Goal: Information Seeking & Learning: Compare options

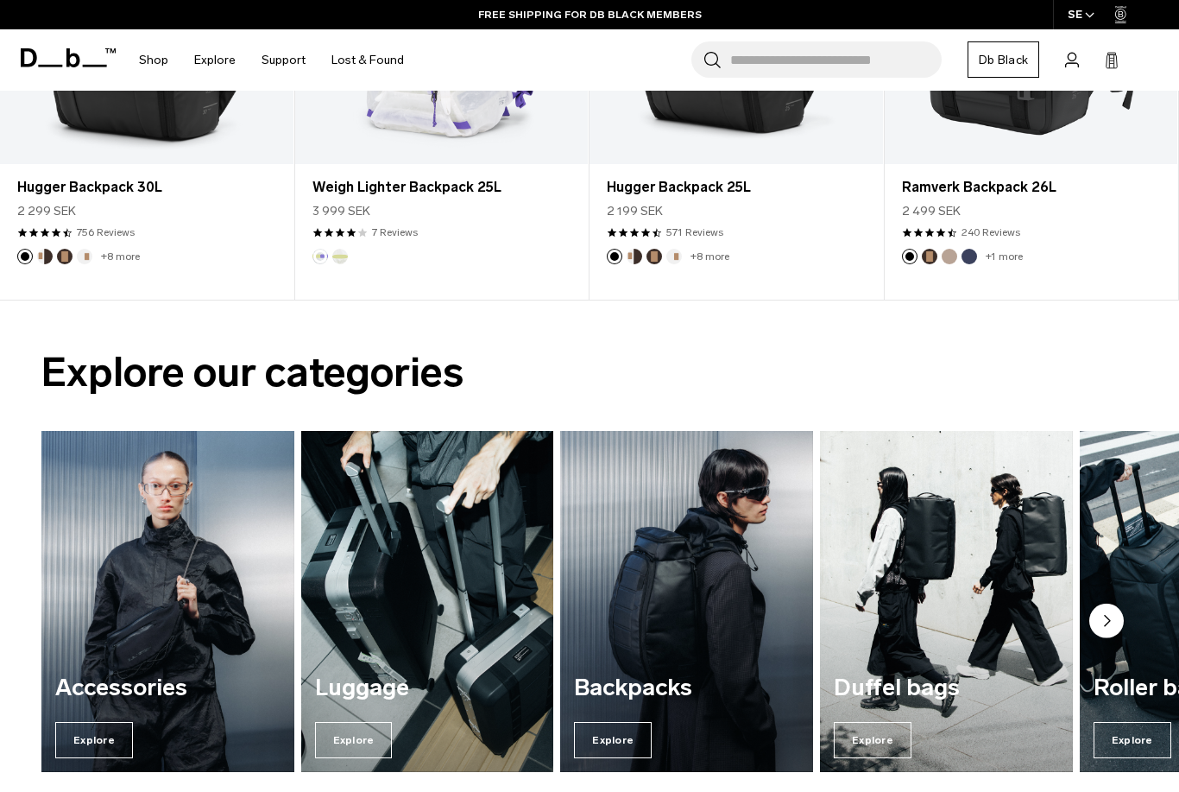
click at [617, 736] on span "Explore" at bounding box center [613, 740] width 78 height 36
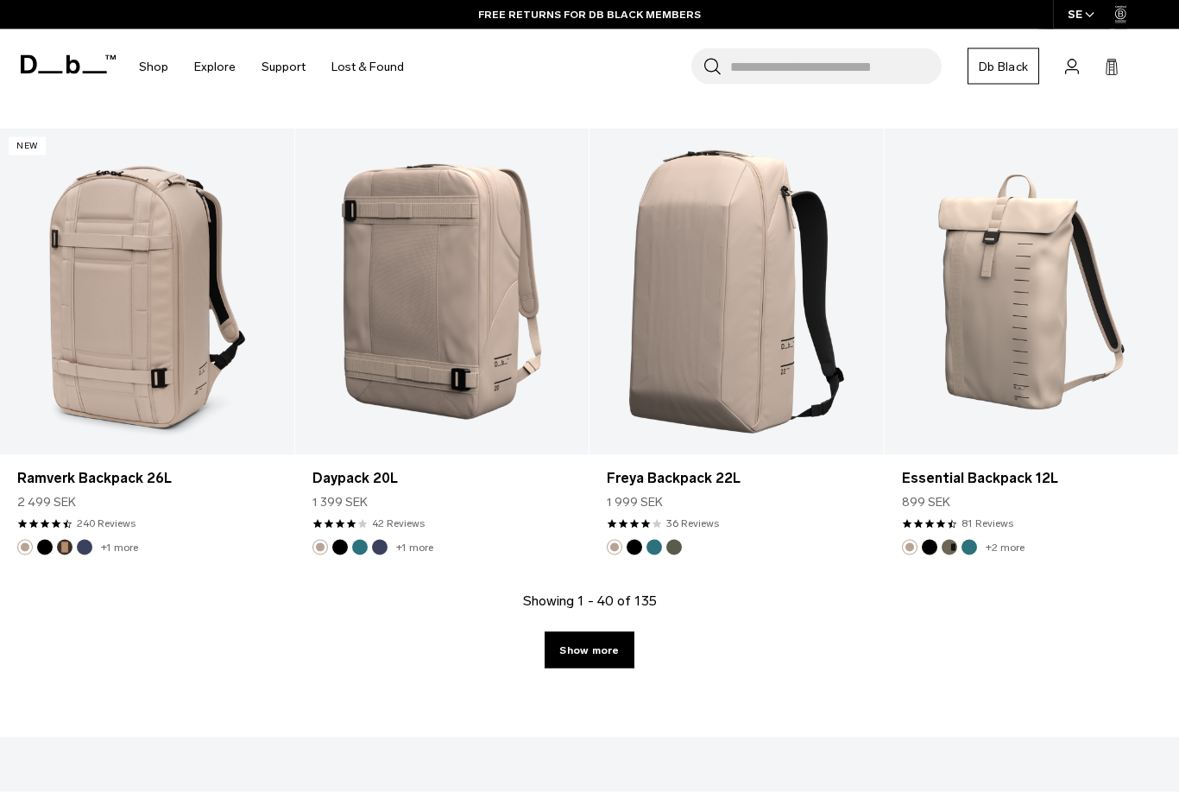
scroll to position [4445, 0]
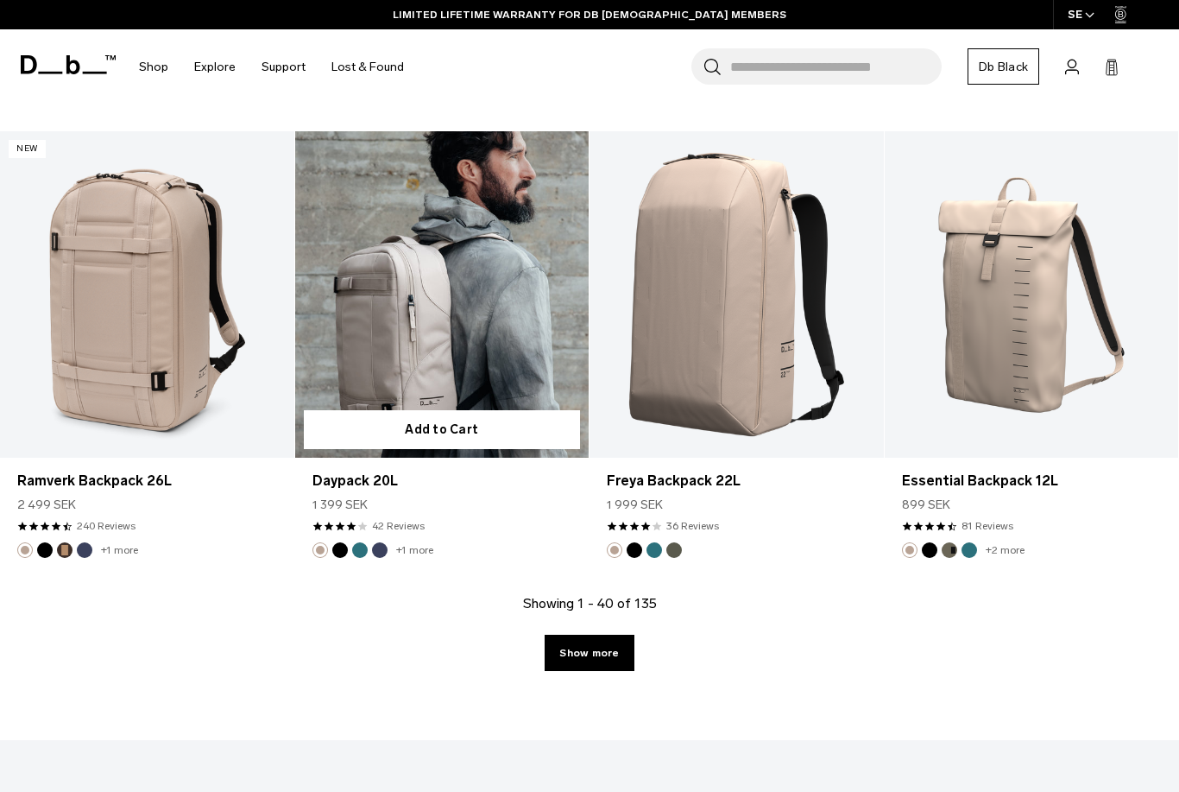
click at [492, 364] on link "Daypack 20L" at bounding box center [442, 294] width 294 height 326
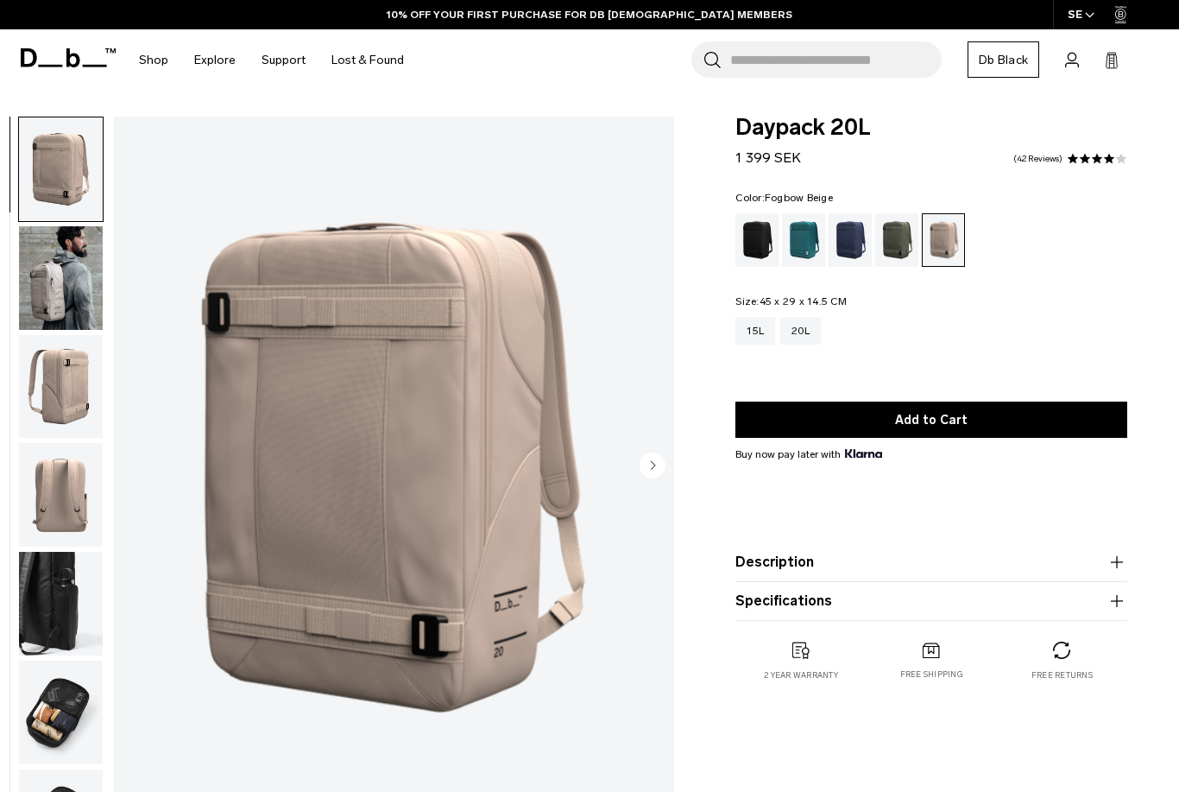
click at [645, 473] on circle "Next slide" at bounding box center [653, 465] width 26 height 26
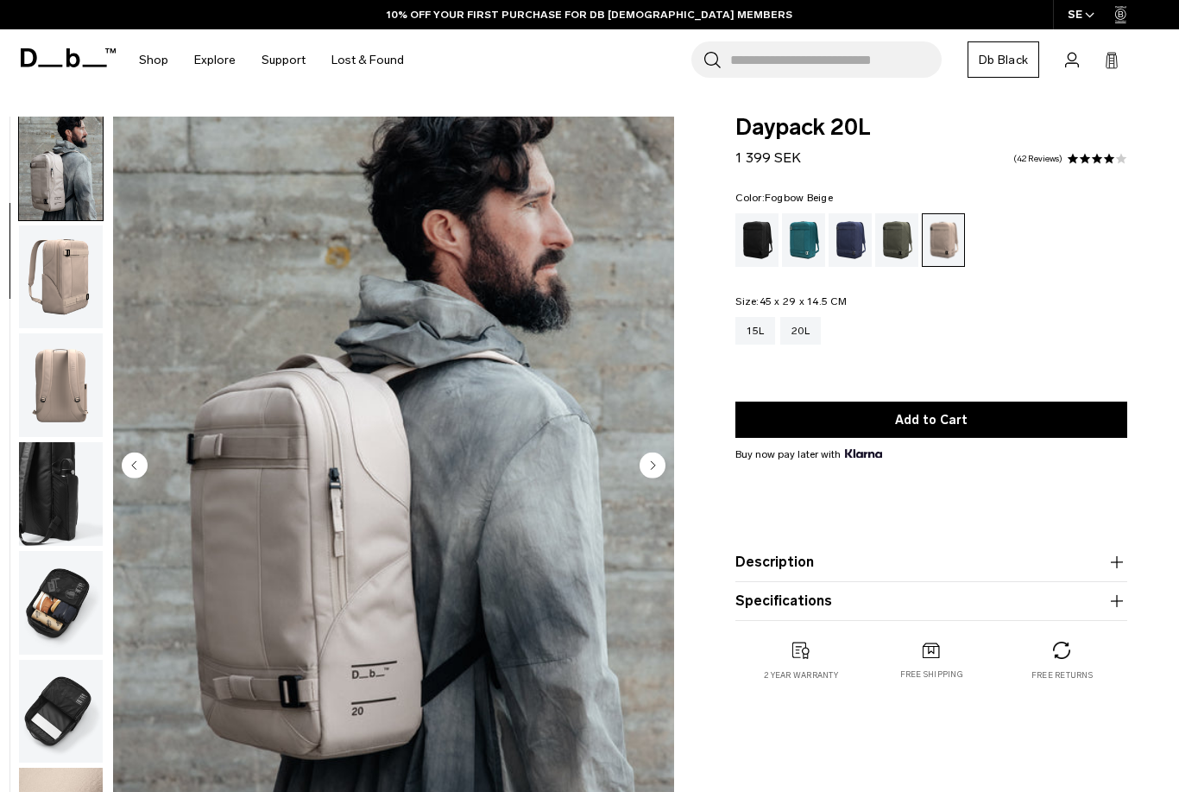
click at [653, 468] on icon "Next slide" at bounding box center [654, 465] width 4 height 8
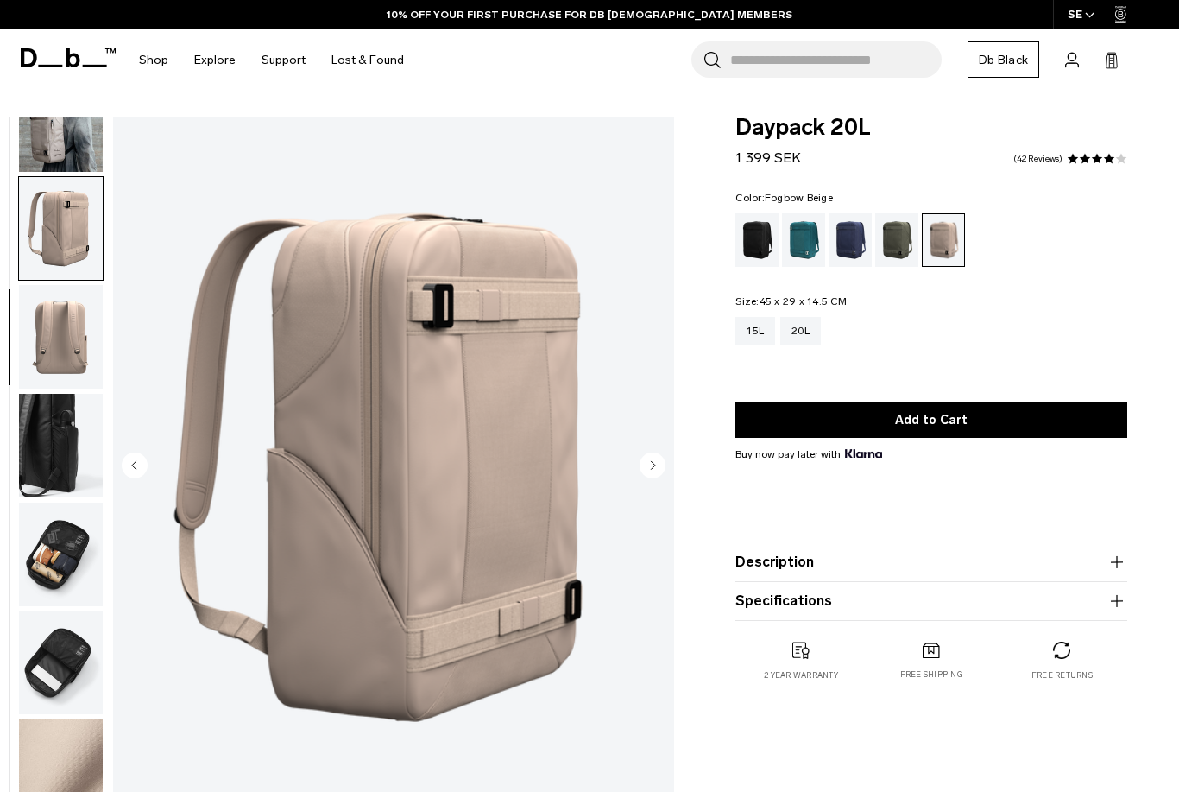
scroll to position [172, 0]
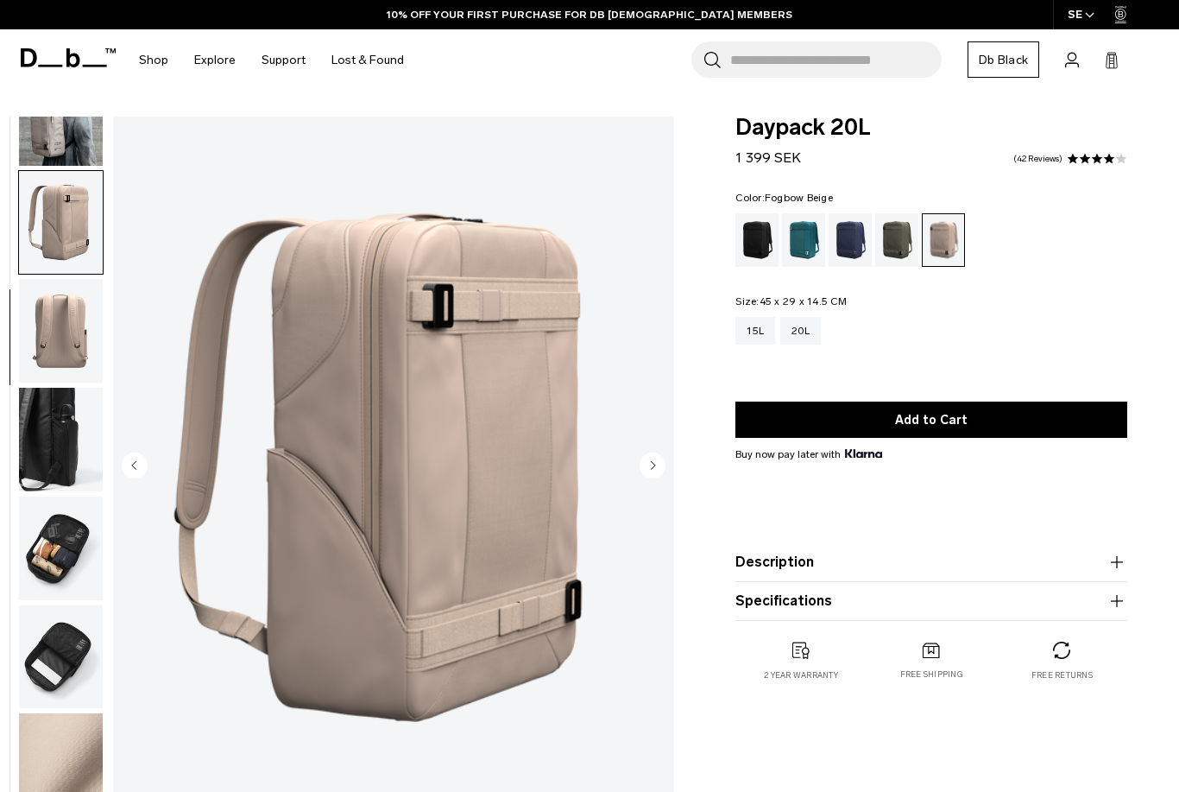
click at [659, 454] on circle "Next slide" at bounding box center [653, 465] width 26 height 26
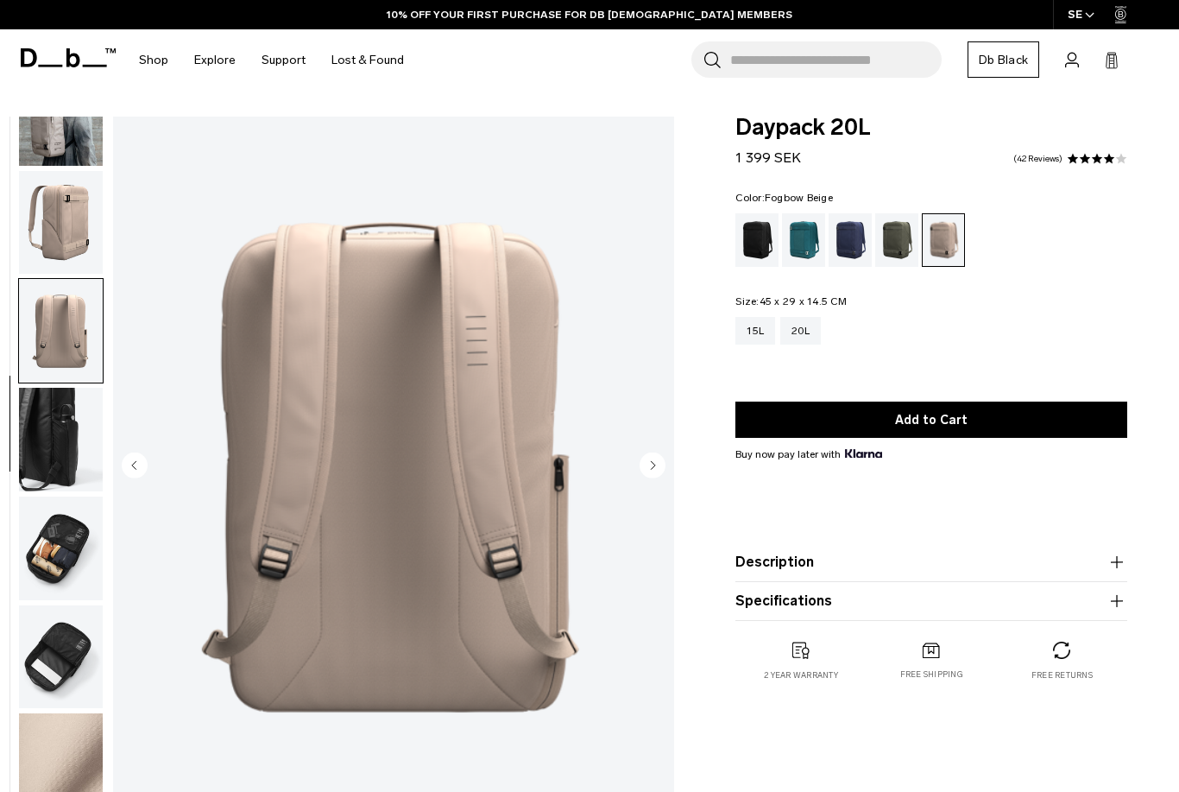
click at [659, 469] on circle "Next slide" at bounding box center [653, 465] width 26 height 26
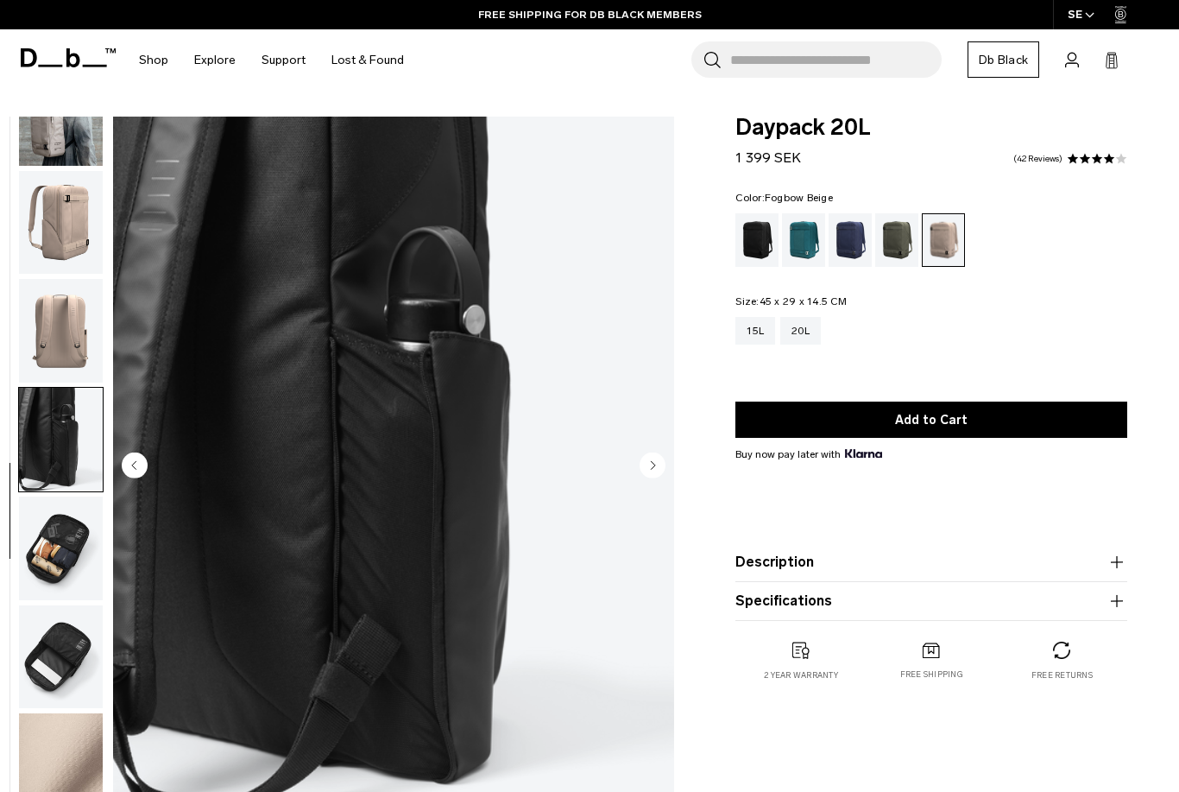
click at [661, 469] on circle "Next slide" at bounding box center [653, 465] width 26 height 26
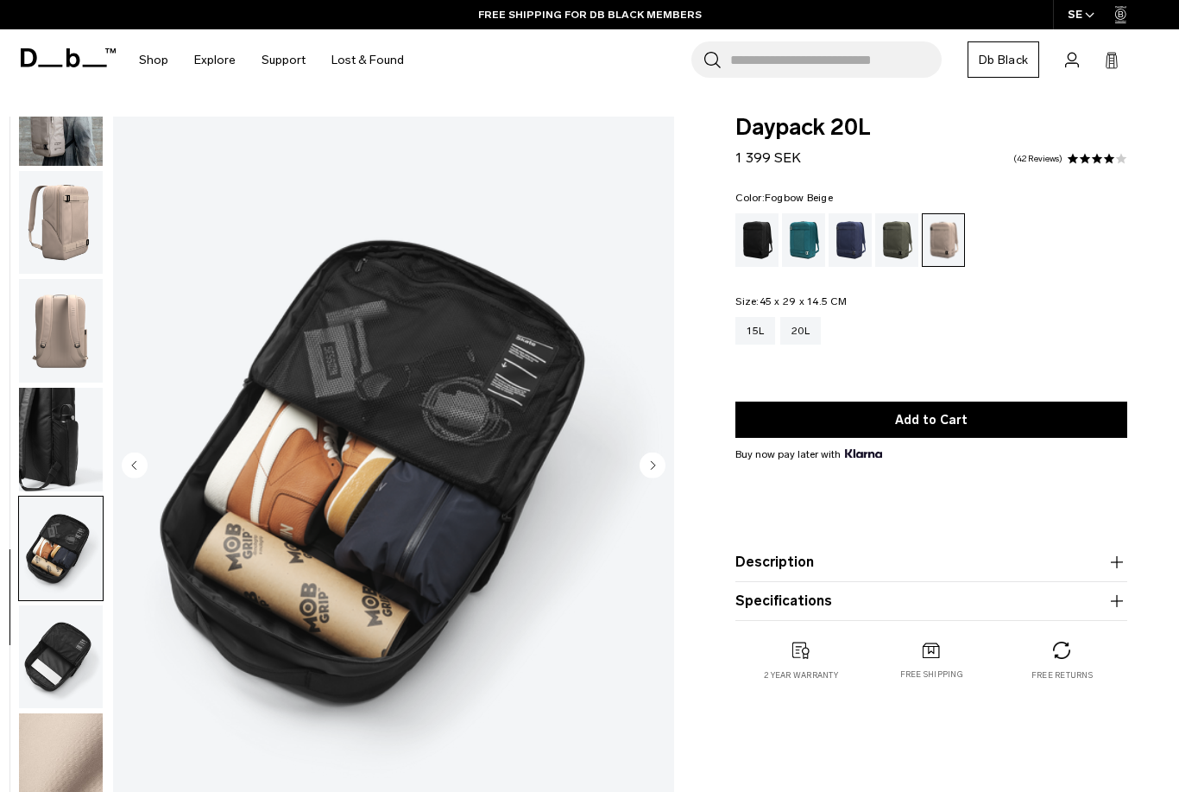
click at [658, 465] on circle "Next slide" at bounding box center [653, 465] width 26 height 26
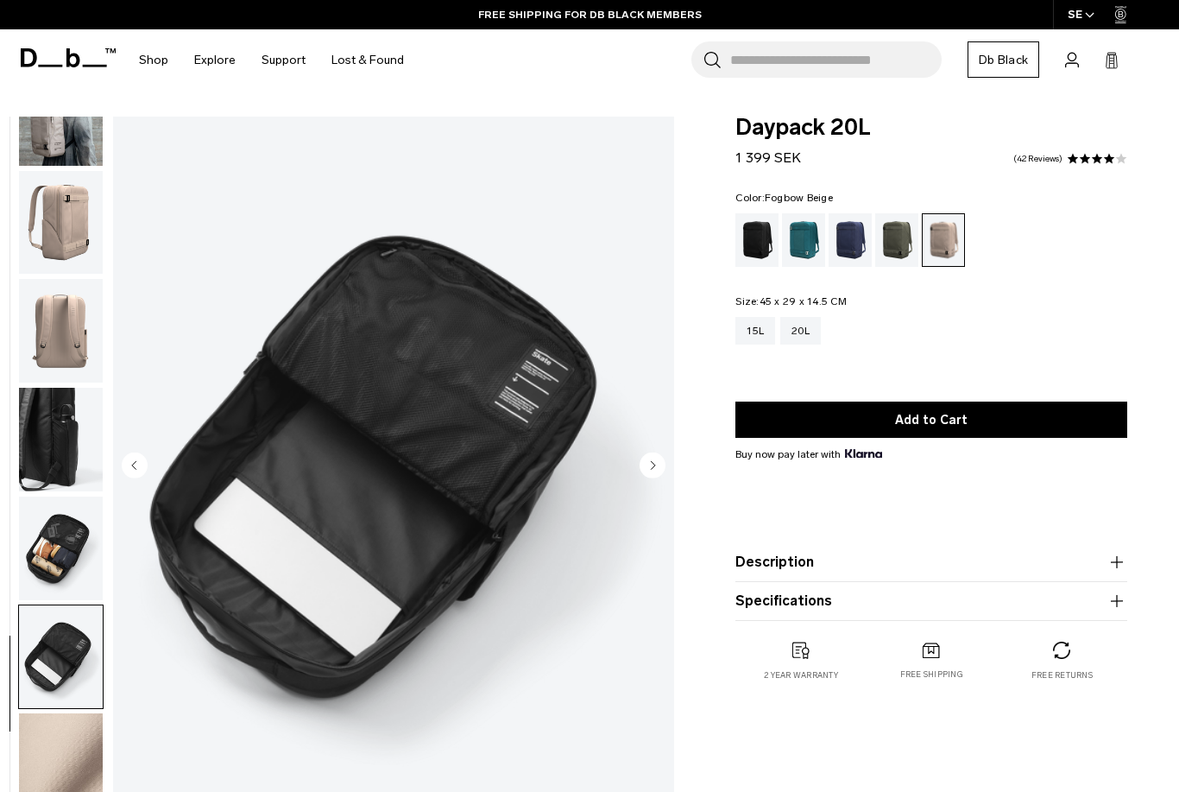
click at [659, 465] on circle "Next slide" at bounding box center [653, 465] width 26 height 26
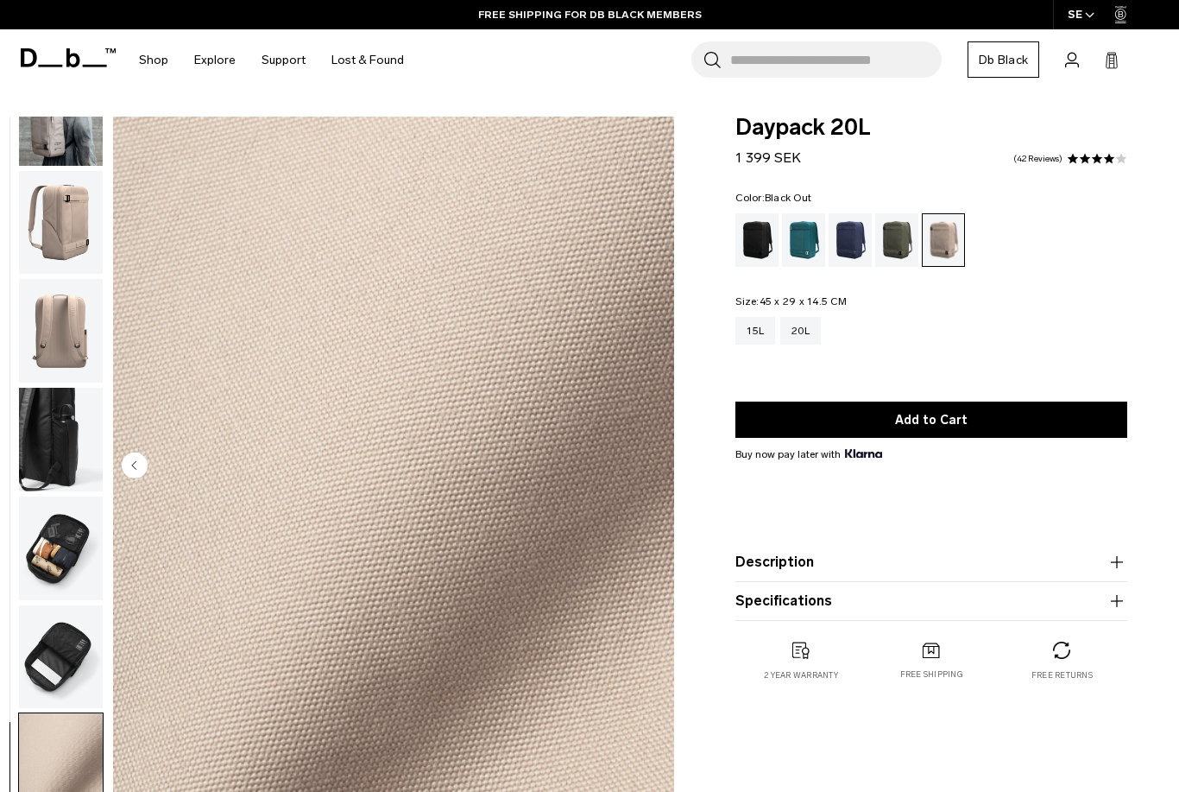
click at [755, 244] on div "Black Out" at bounding box center [758, 240] width 44 height 54
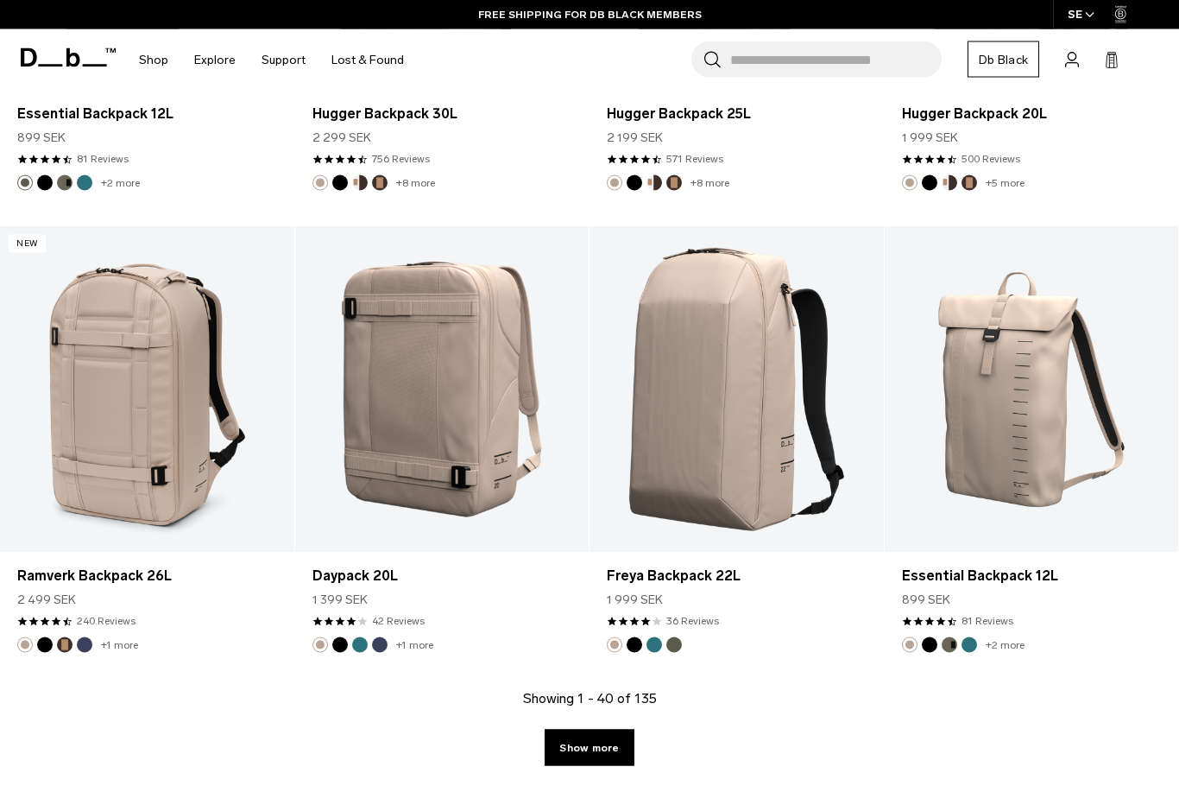
scroll to position [4348, 0]
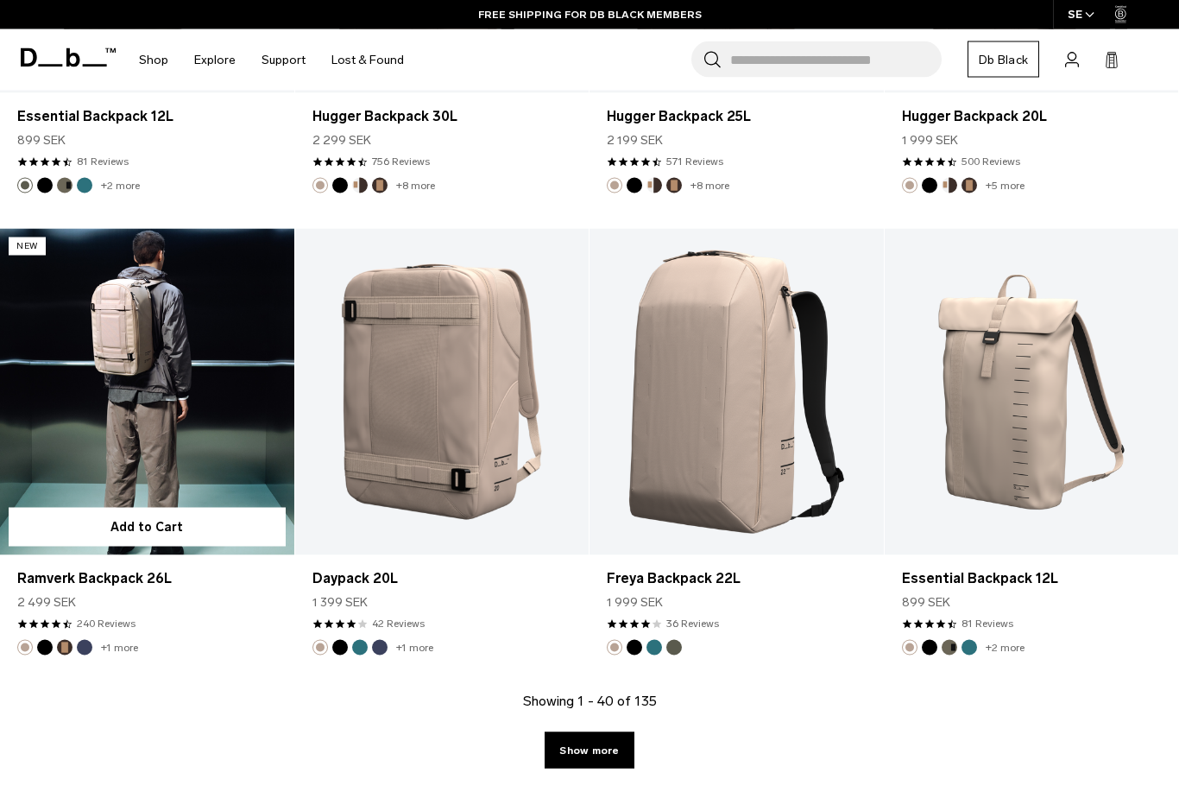
click at [206, 420] on link "Ramverk Backpack 26L" at bounding box center [147, 392] width 294 height 326
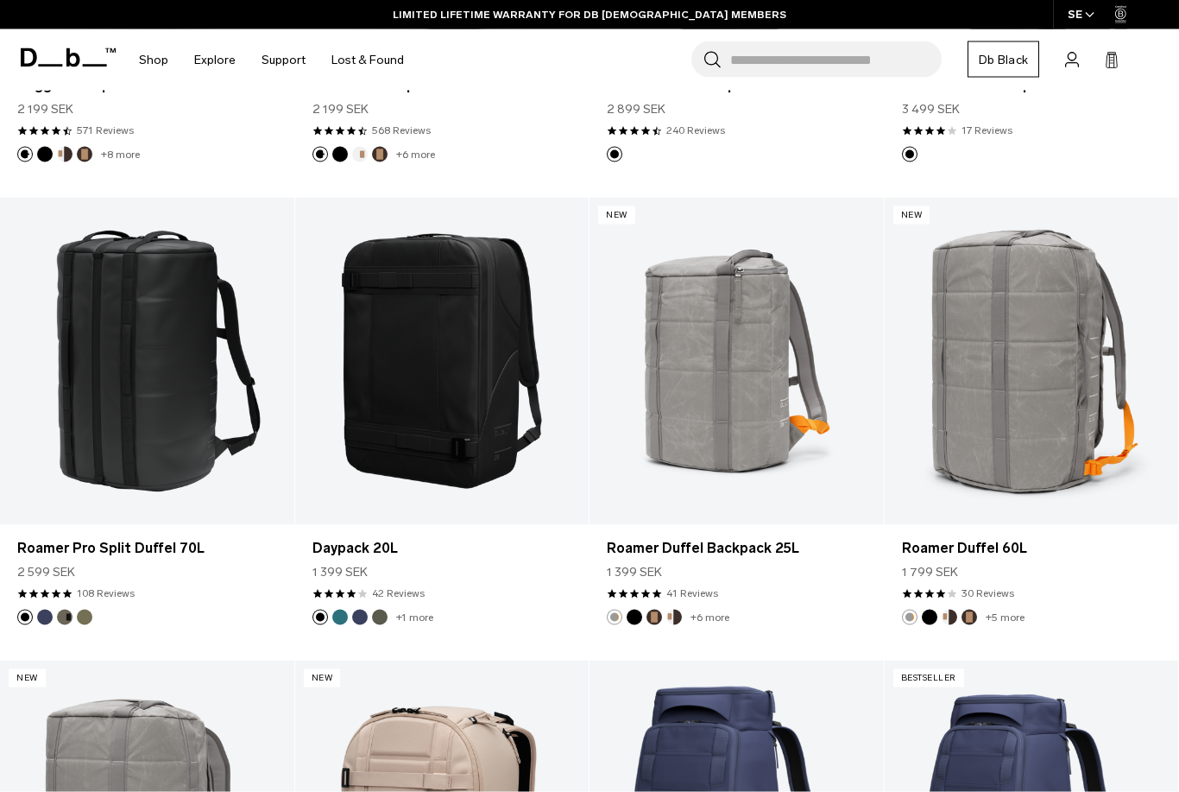
scroll to position [2082, 0]
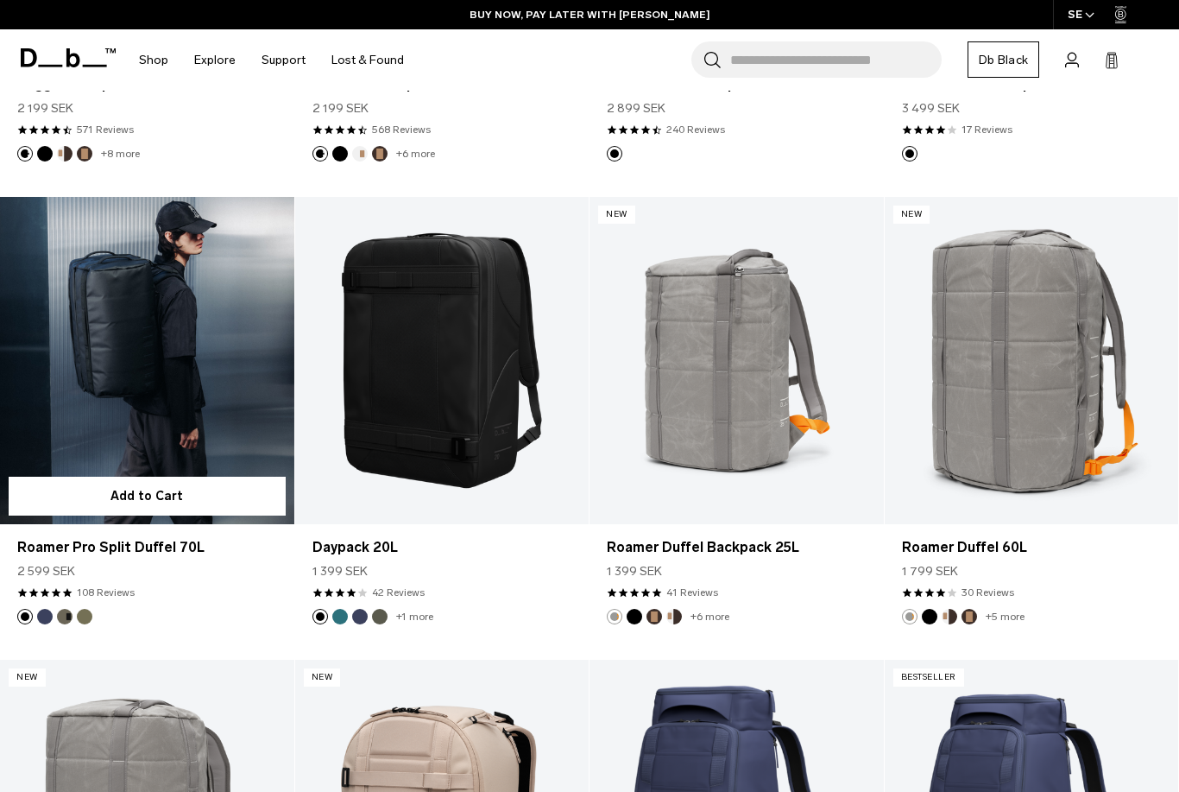
click at [209, 405] on link "Roamer Pro Split Duffel 70L" at bounding box center [147, 360] width 294 height 326
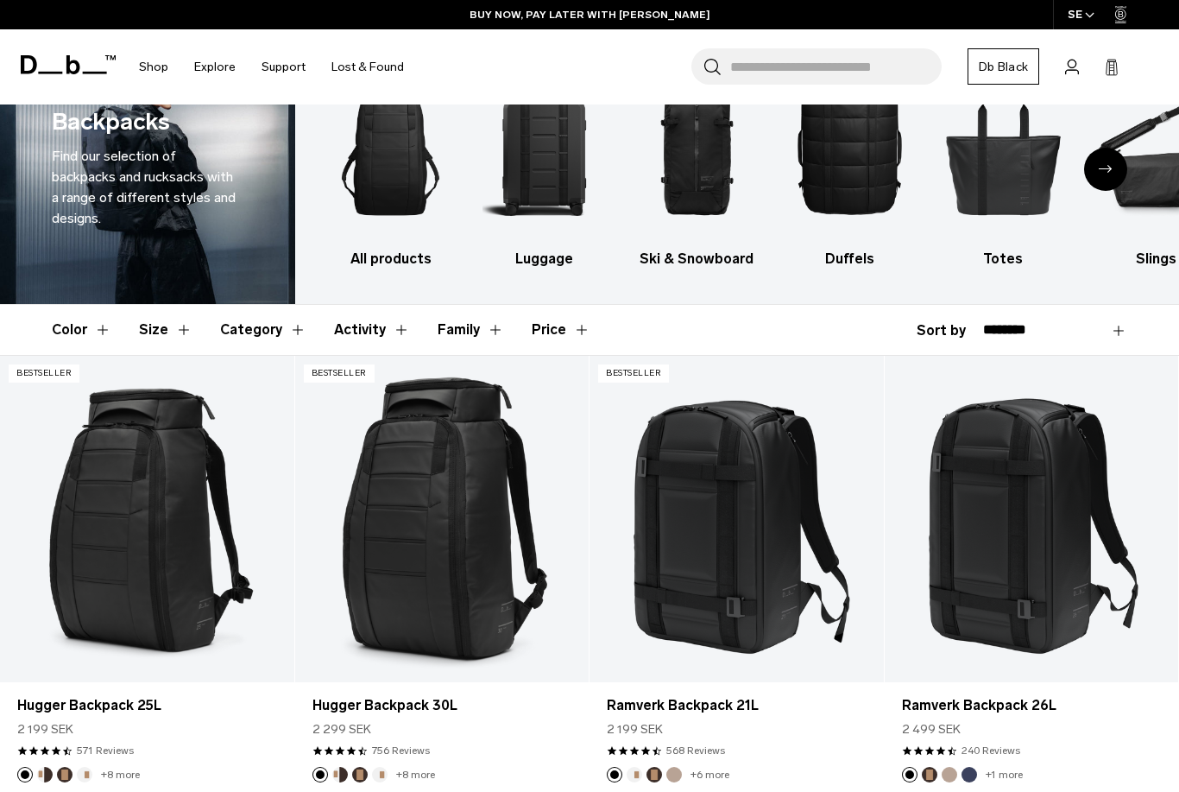
scroll to position [55, 0]
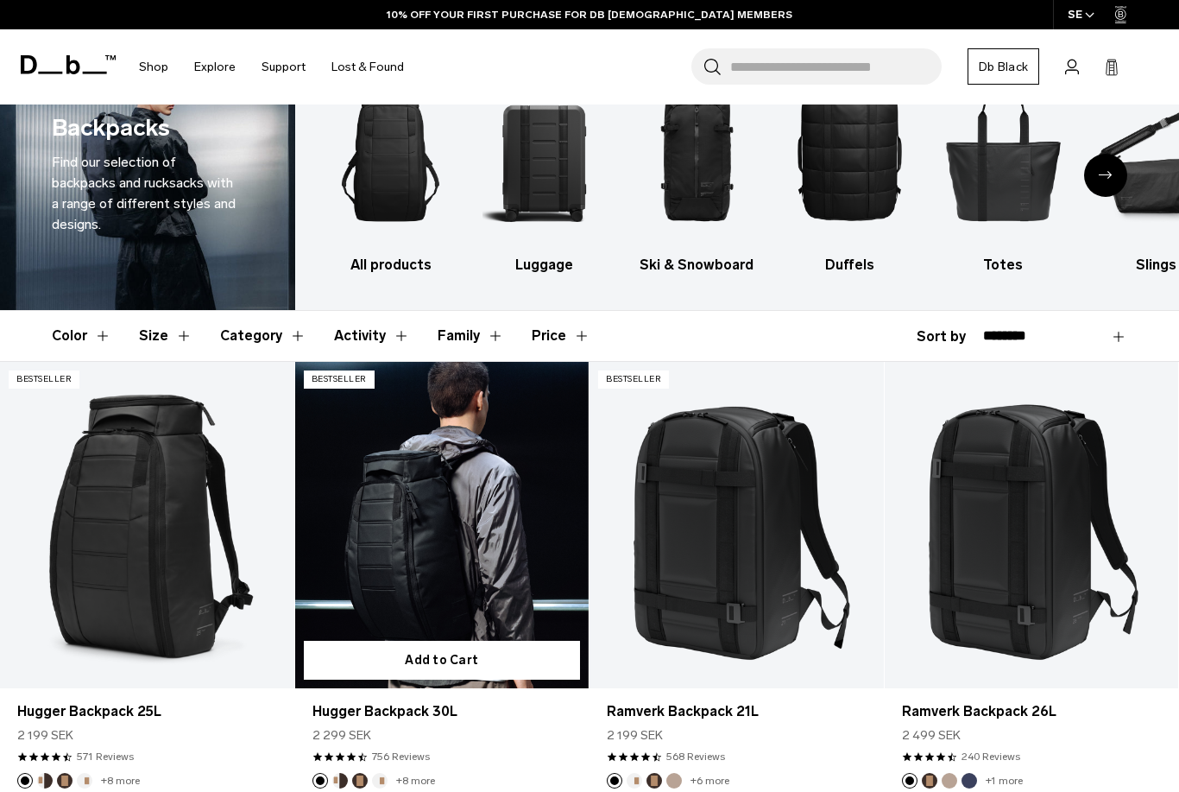
click at [469, 572] on link "Hugger Backpack 30L" at bounding box center [442, 525] width 294 height 326
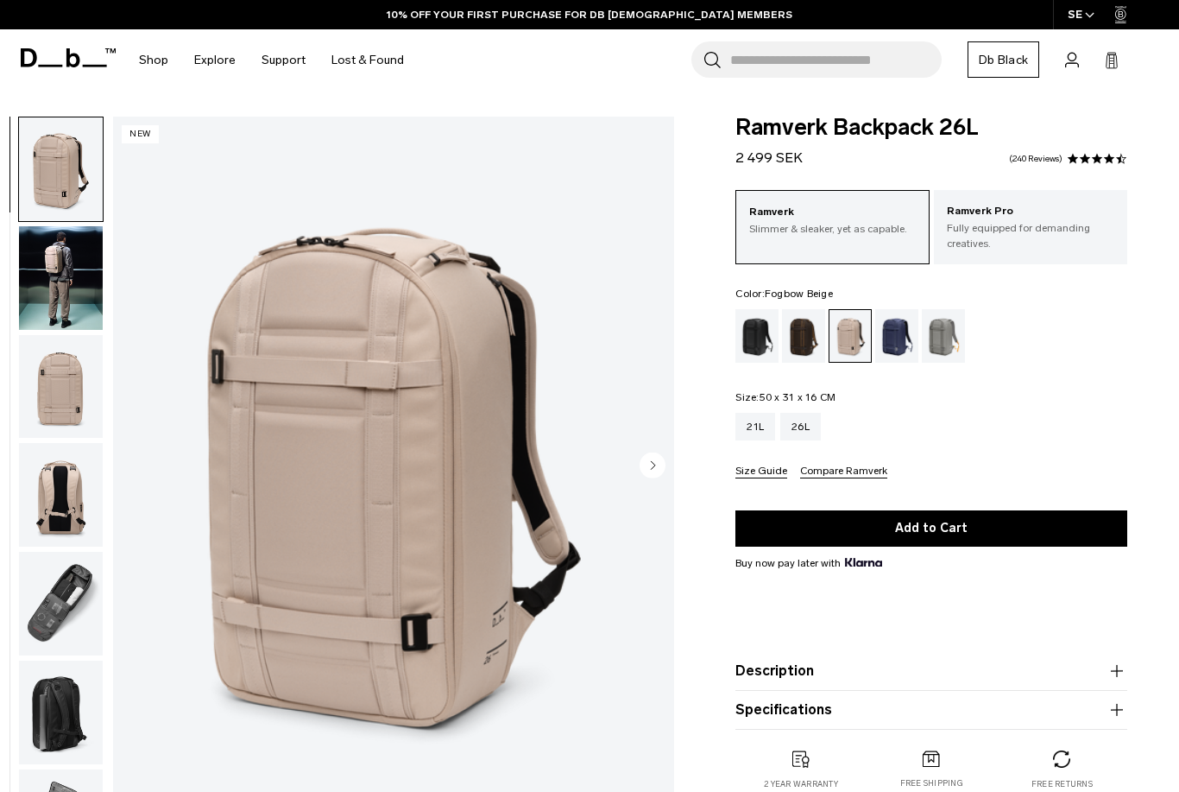
click at [654, 466] on icon "Next slide" at bounding box center [654, 465] width 4 height 8
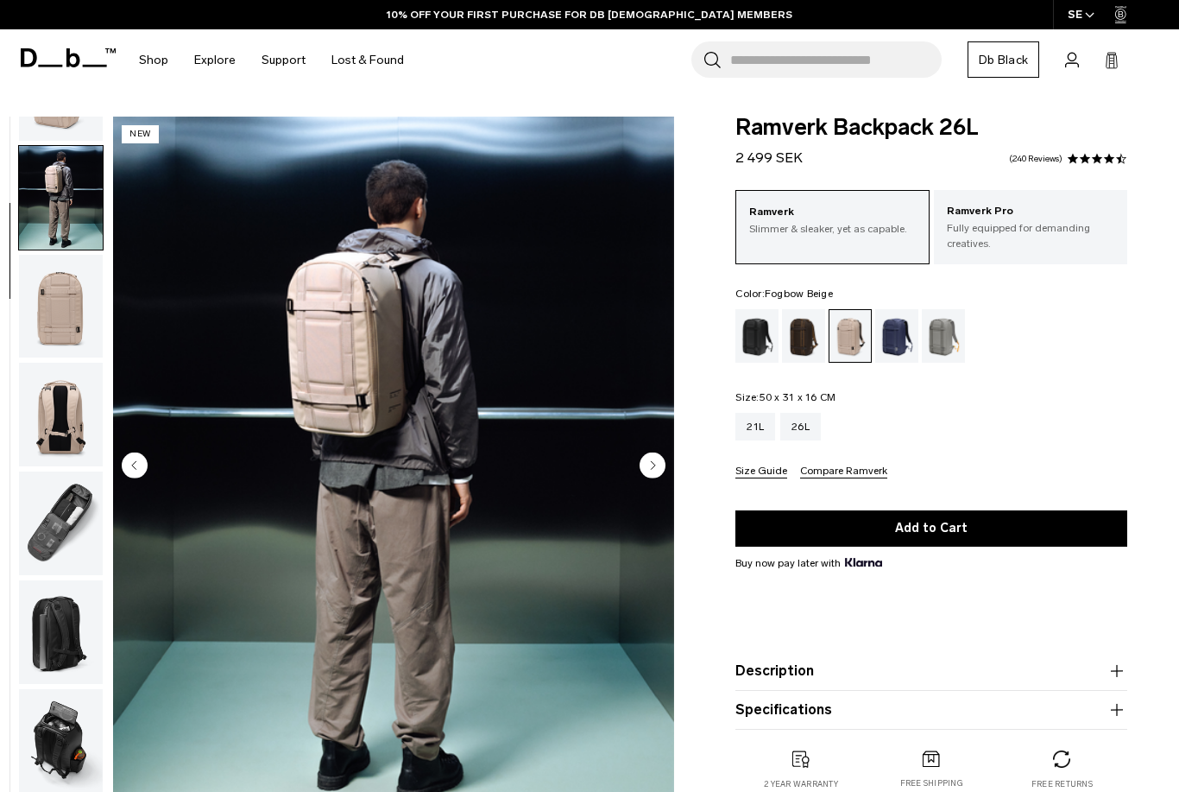
scroll to position [110, 0]
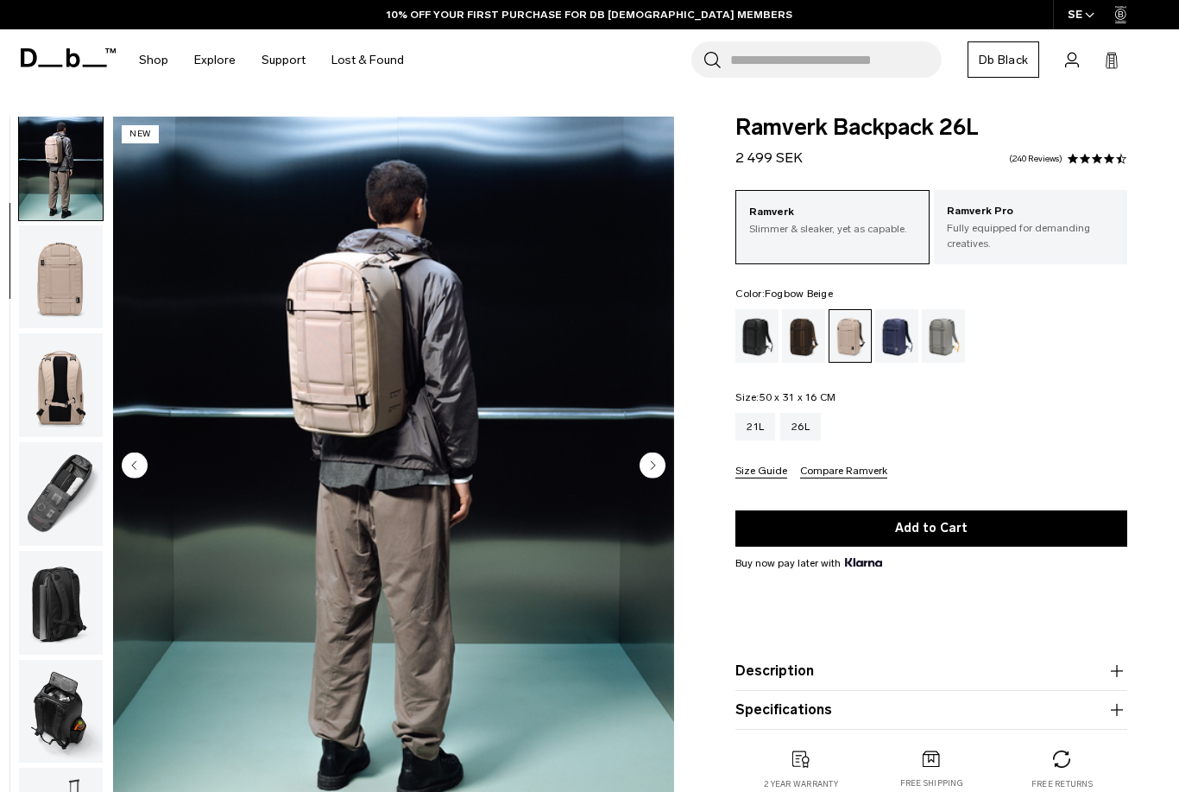
click at [657, 469] on circle "Next slide" at bounding box center [653, 465] width 26 height 26
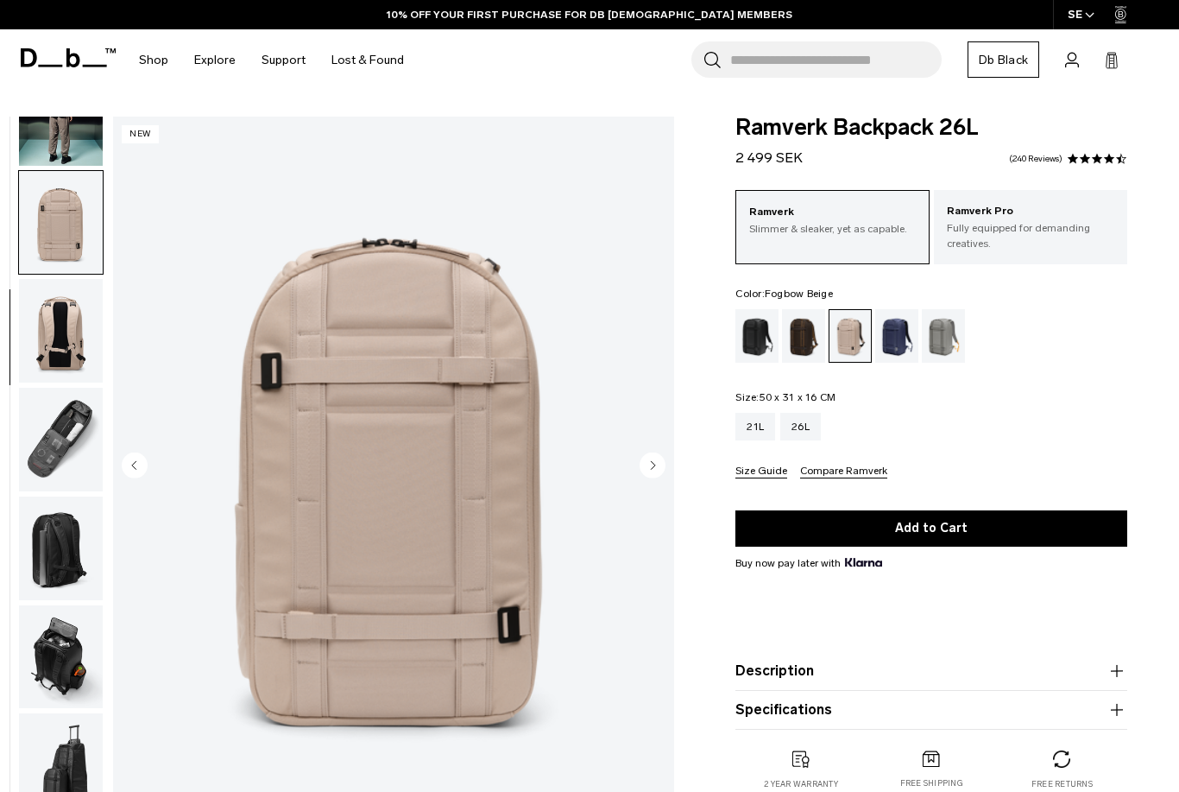
scroll to position [174, 0]
click at [649, 470] on circle "Next slide" at bounding box center [653, 465] width 26 height 26
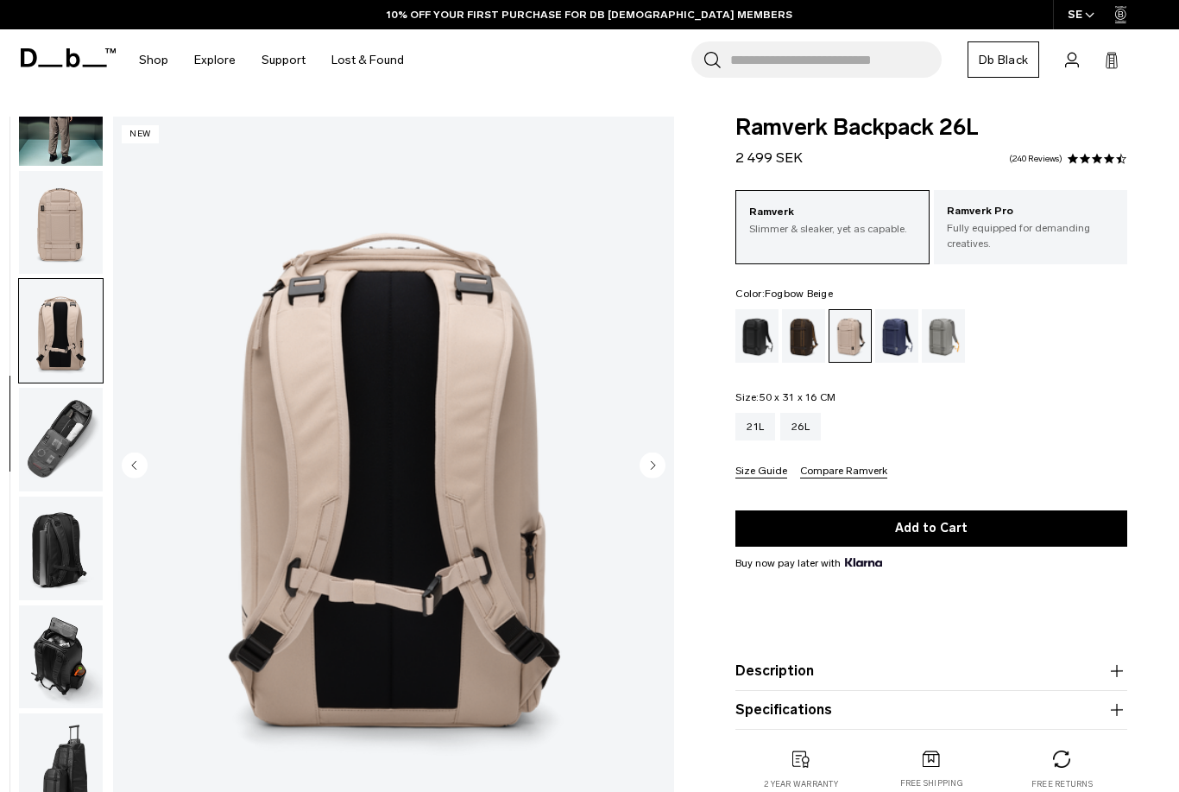
click at [646, 483] on img "4 / 8" at bounding box center [393, 467] width 561 height 701
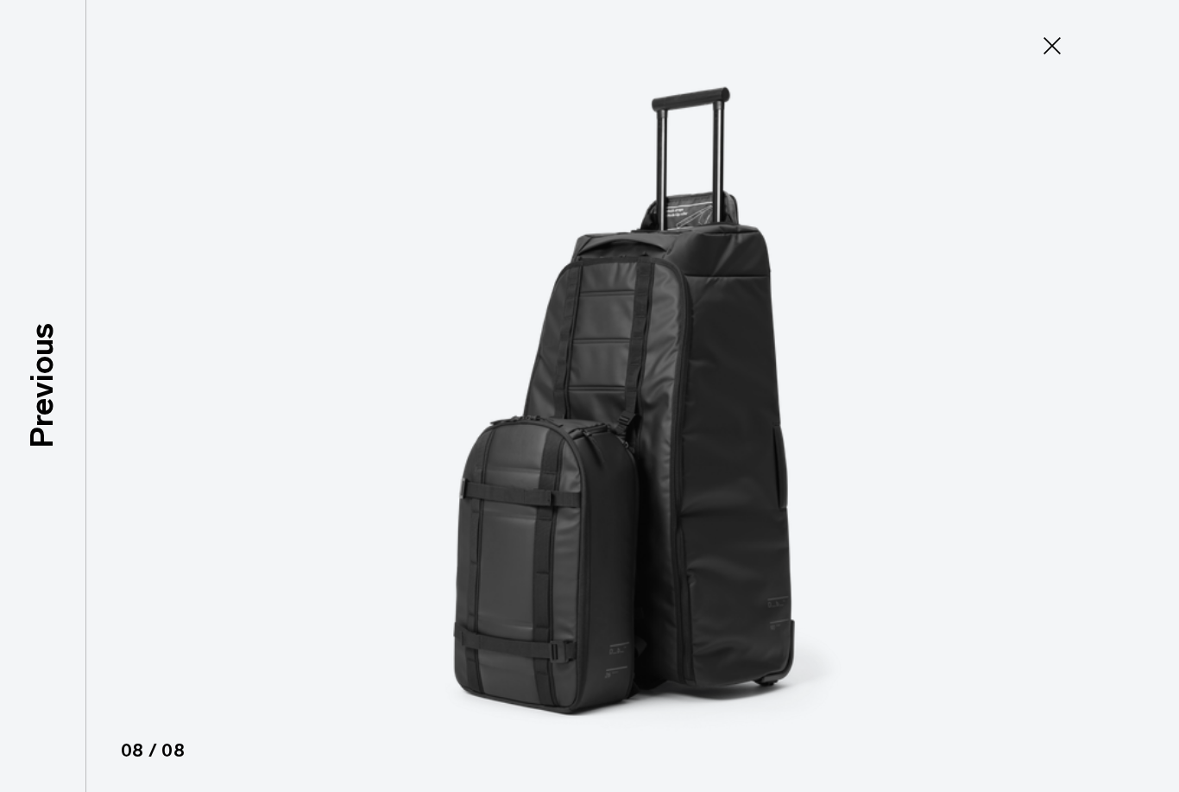
click at [1051, 48] on icon at bounding box center [1052, 45] width 17 height 17
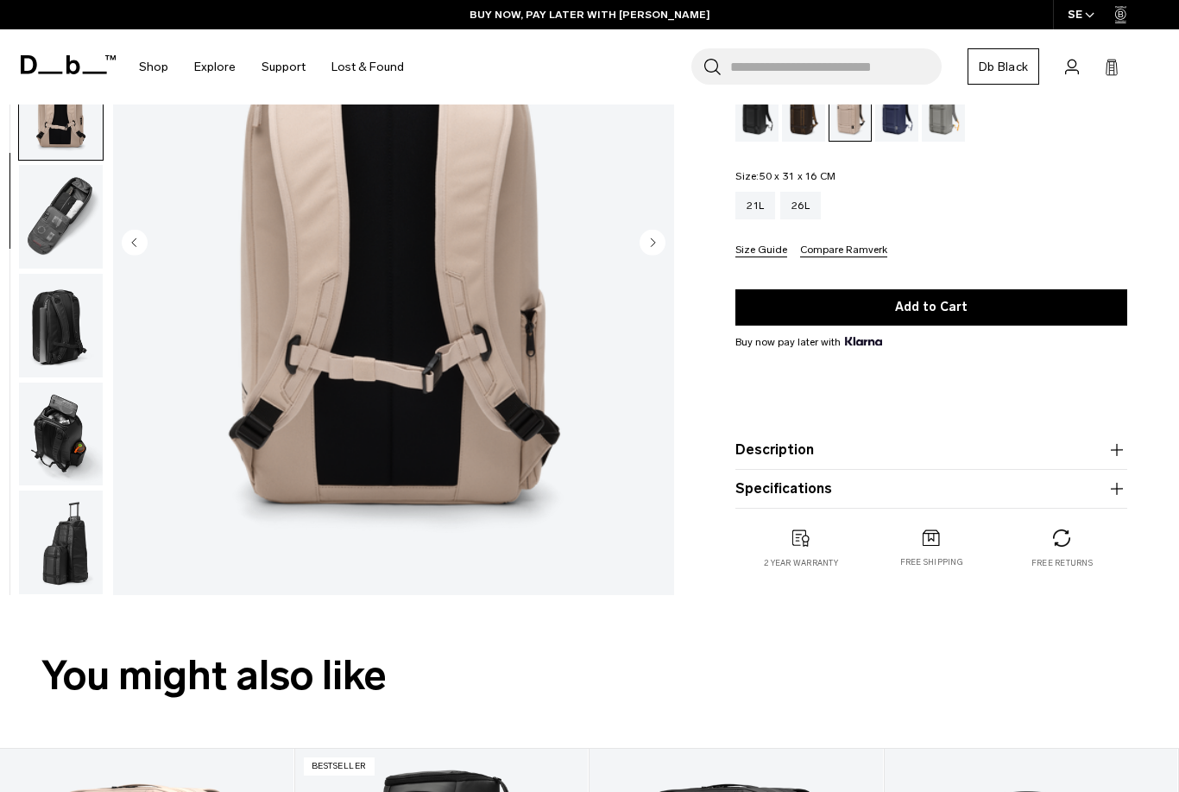
scroll to position [246, 0]
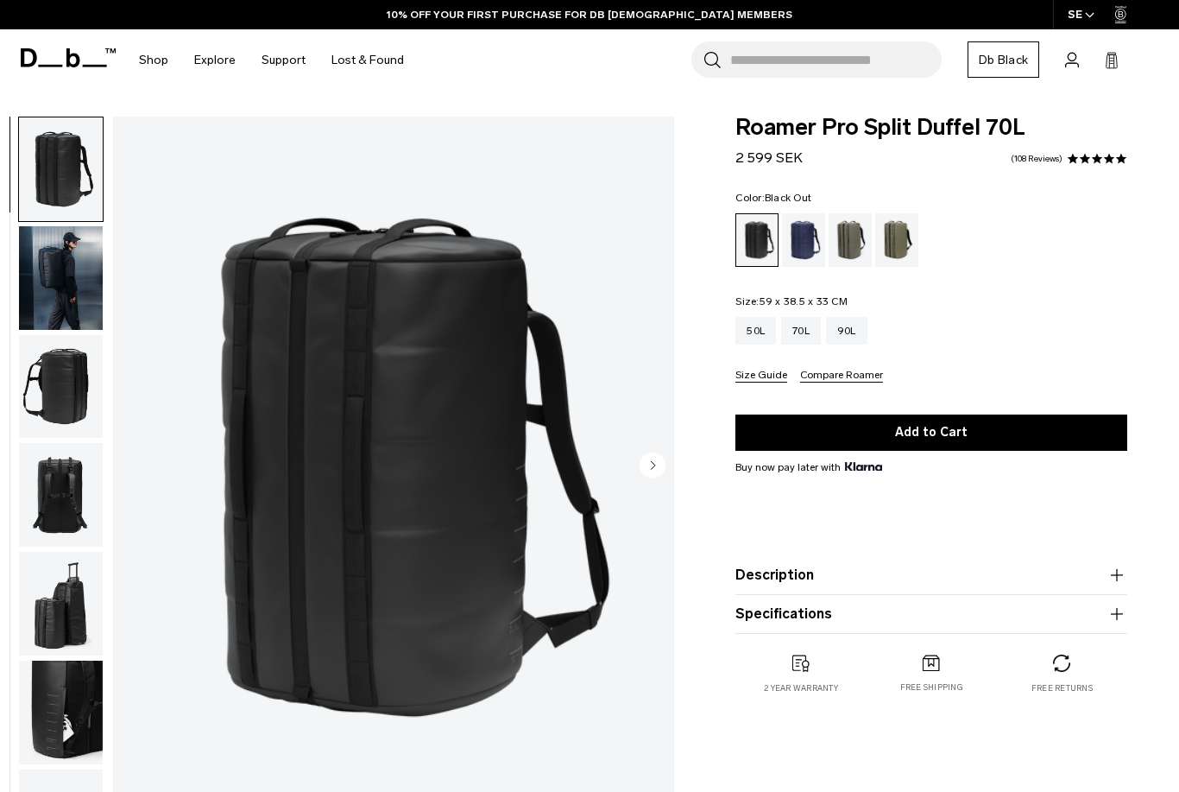
click at [644, 469] on circle "Next slide" at bounding box center [653, 465] width 26 height 26
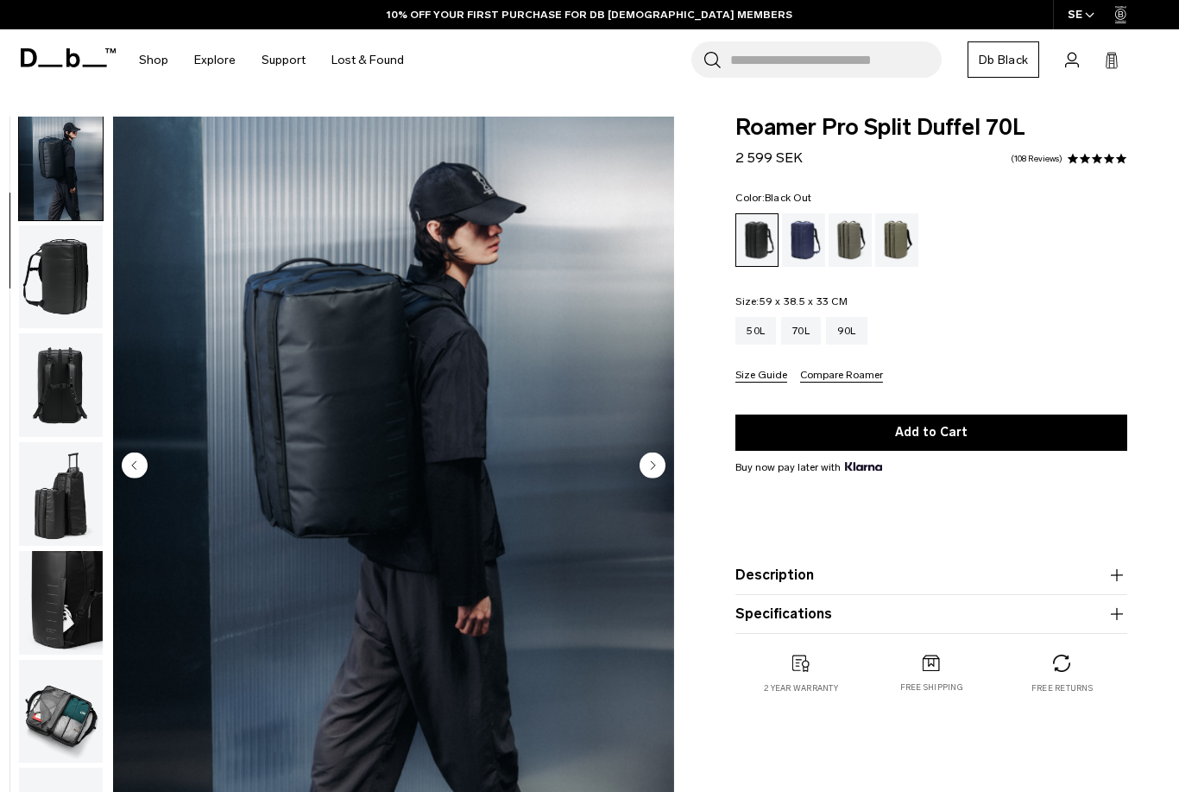
click at [654, 464] on icon "Next slide" at bounding box center [654, 465] width 4 height 8
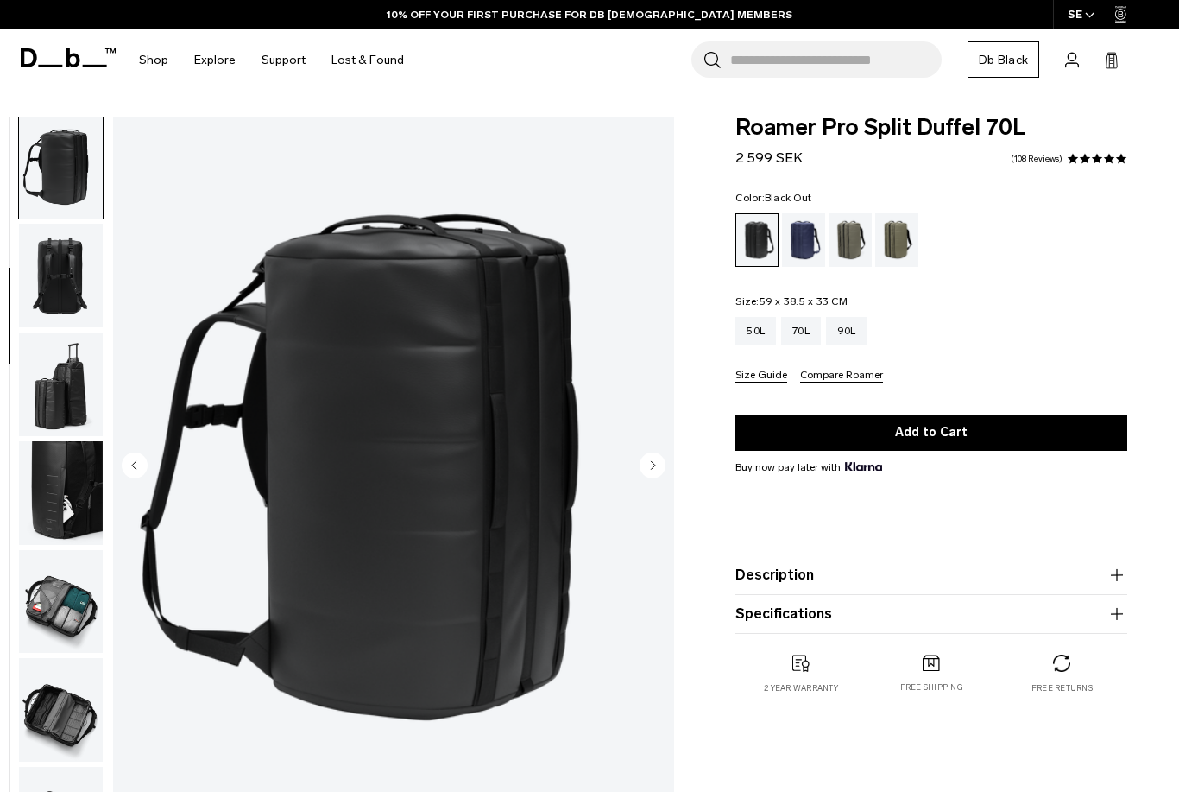
click at [648, 464] on circle "Next slide" at bounding box center [653, 465] width 26 height 26
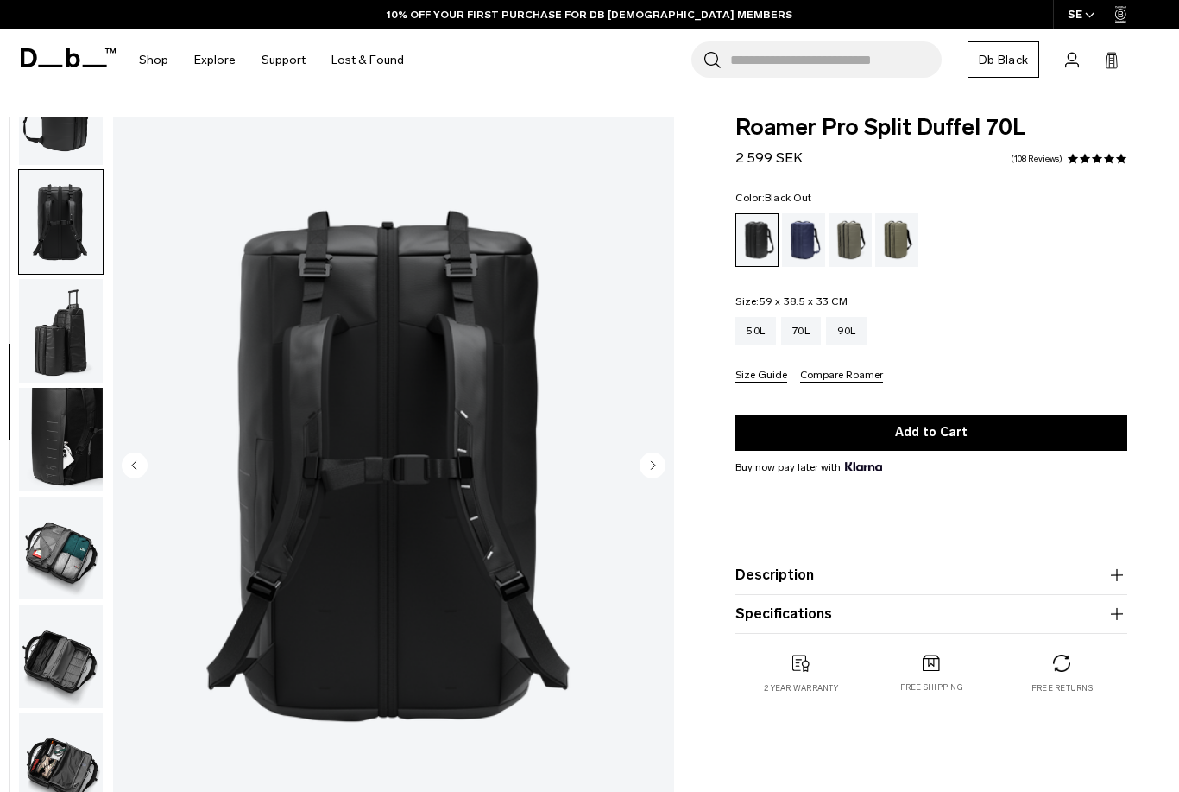
scroll to position [284, 0]
click at [652, 467] on icon "Next slide" at bounding box center [654, 465] width 4 height 8
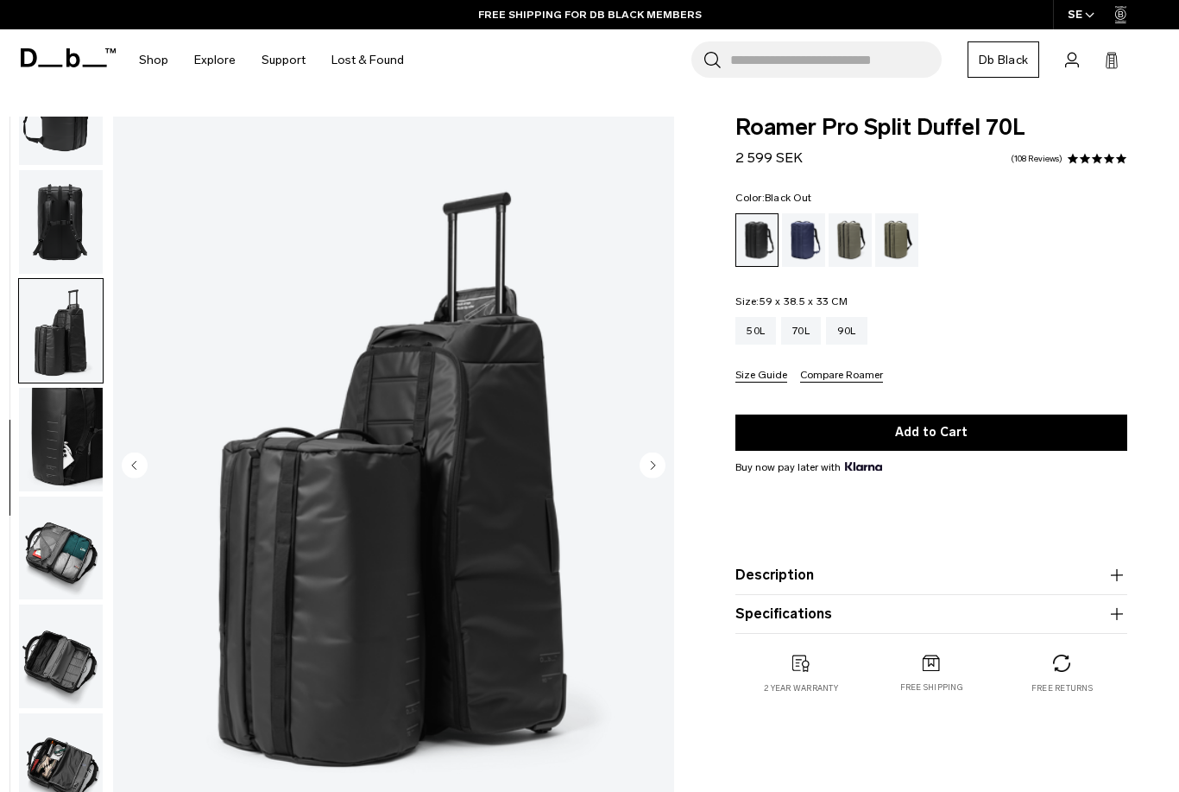
click at [654, 471] on circle "Next slide" at bounding box center [653, 465] width 26 height 26
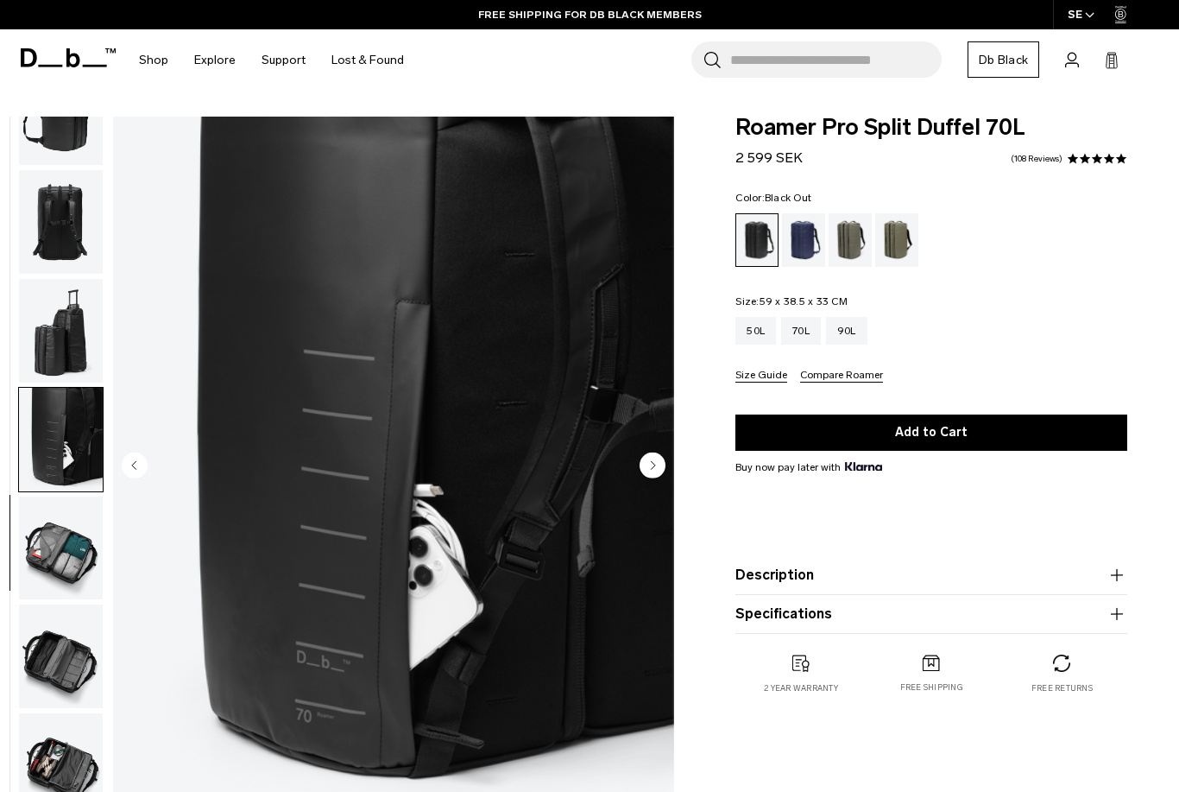
click at [649, 466] on circle "Next slide" at bounding box center [653, 465] width 26 height 26
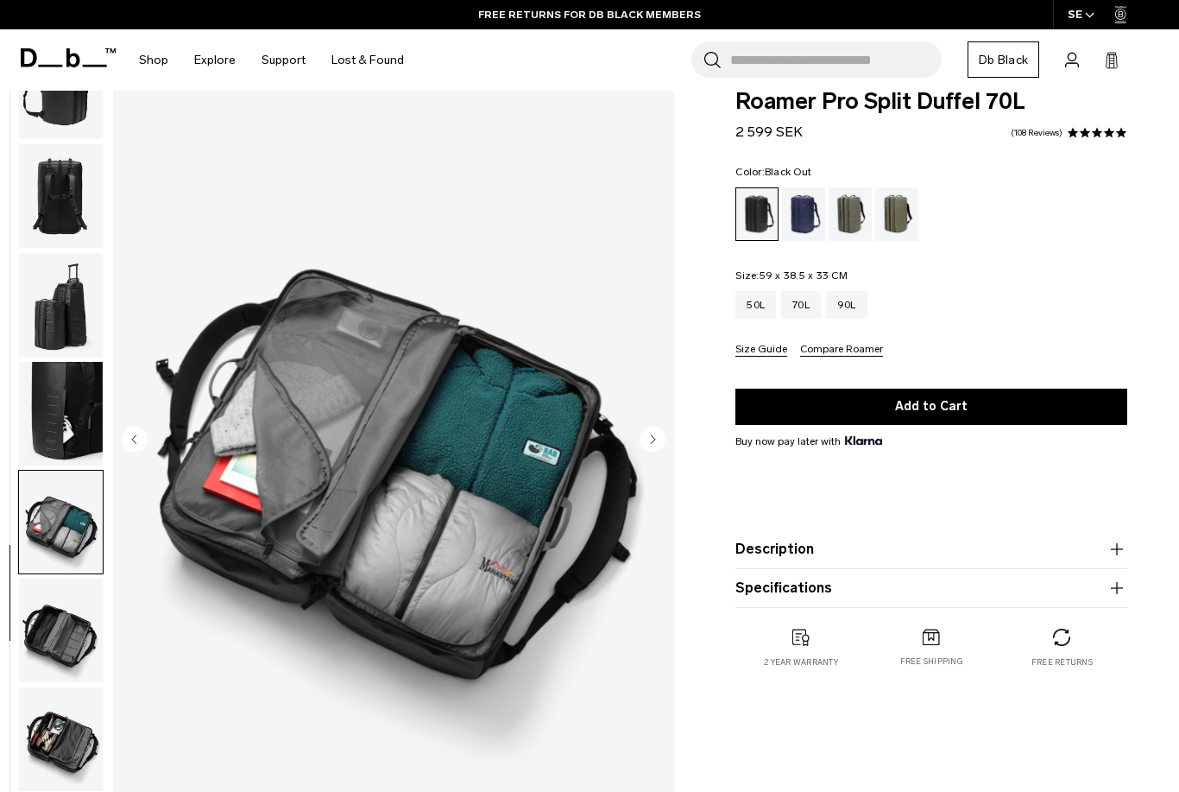
scroll to position [27, 0]
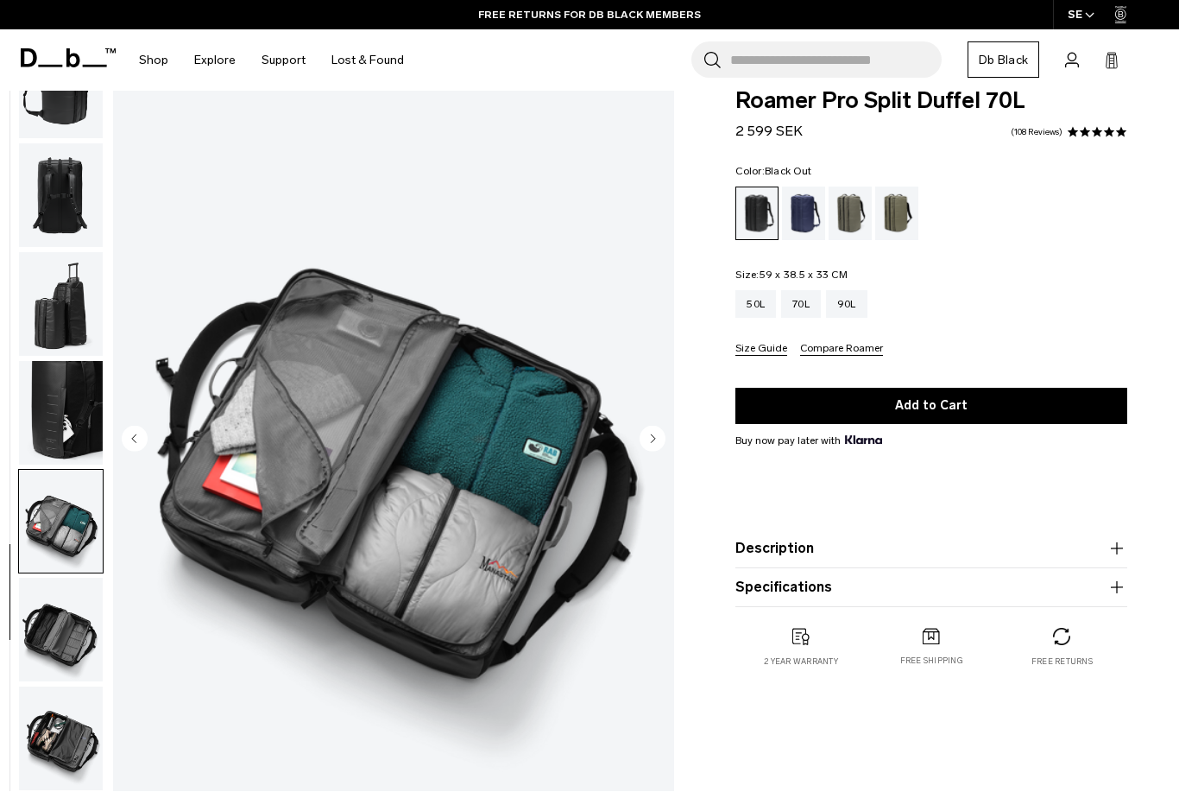
click at [659, 433] on circle "Next slide" at bounding box center [653, 439] width 26 height 26
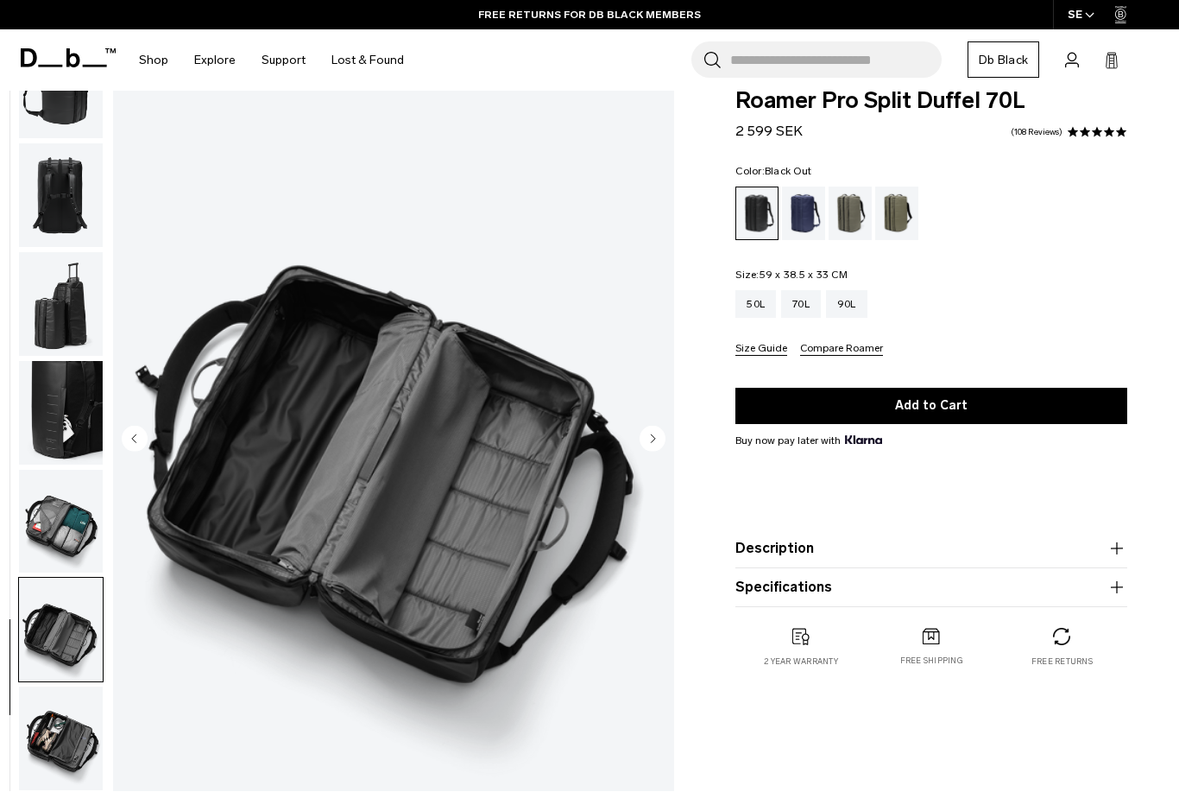
click at [652, 446] on circle "Next slide" at bounding box center [653, 439] width 26 height 26
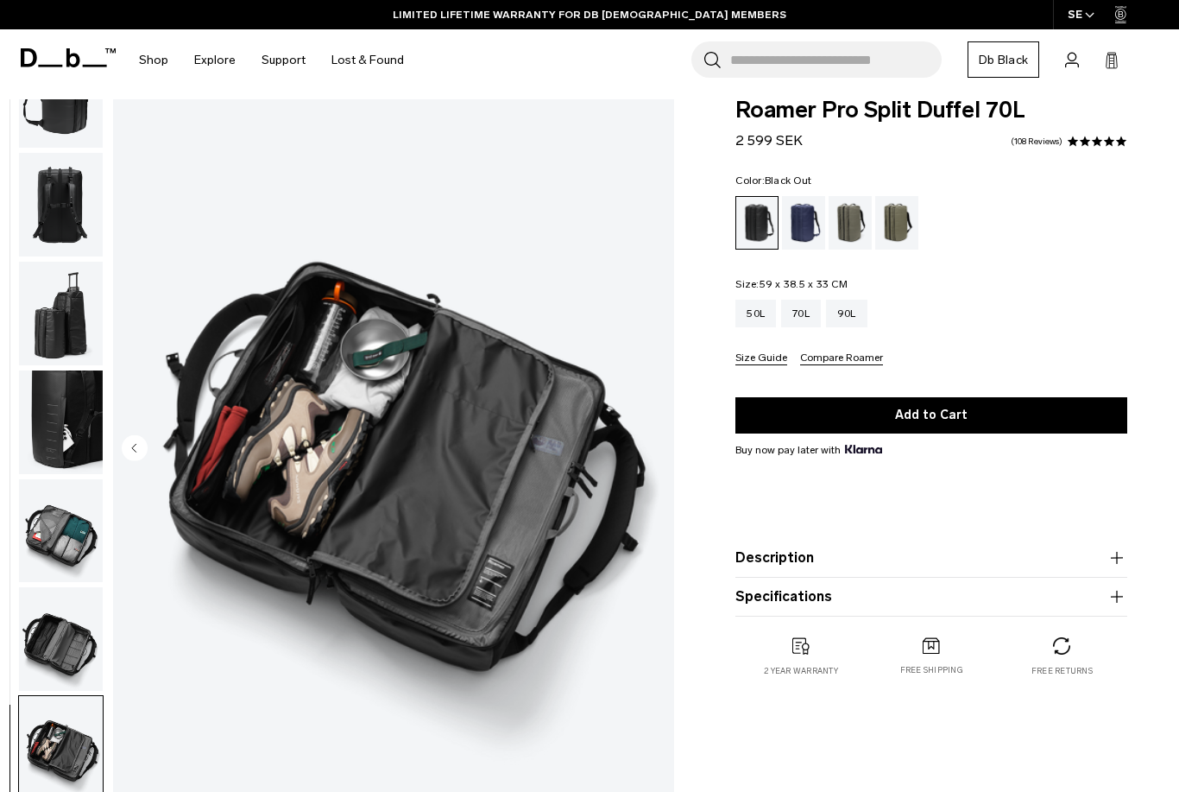
scroll to position [0, 0]
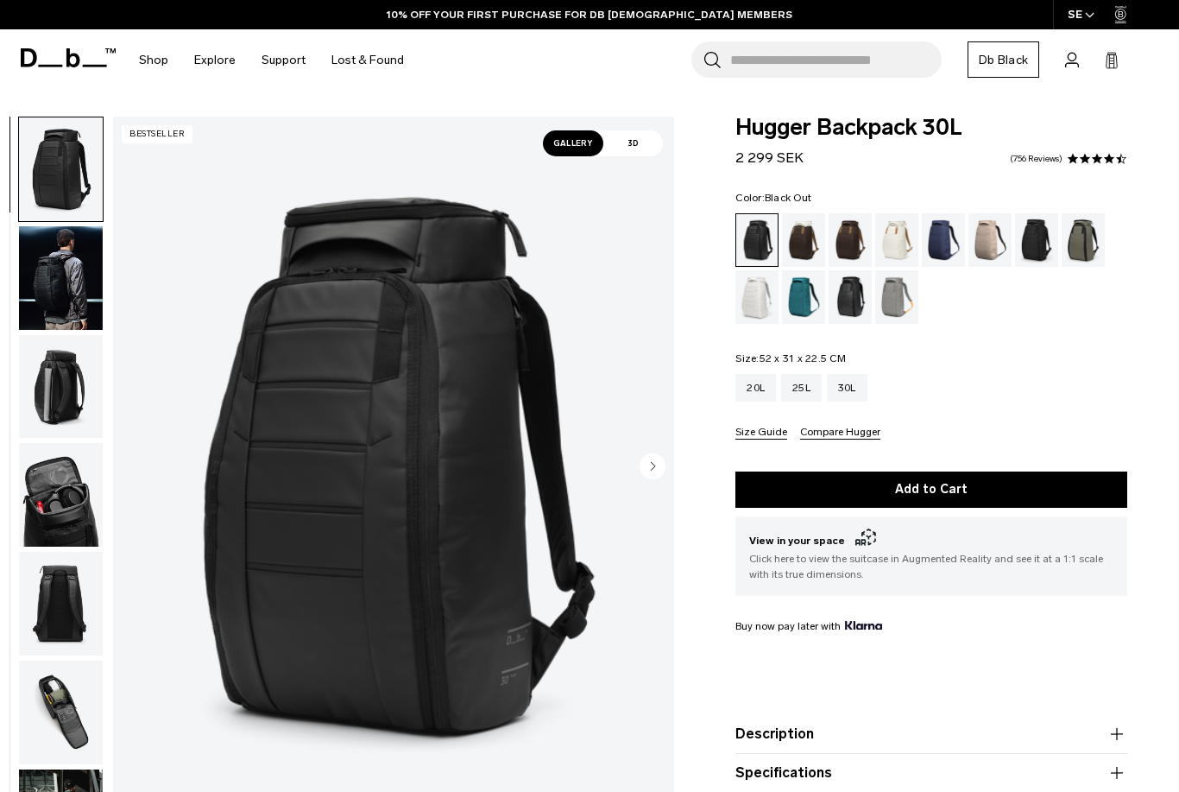
click at [648, 473] on circle "Next slide" at bounding box center [653, 465] width 26 height 26
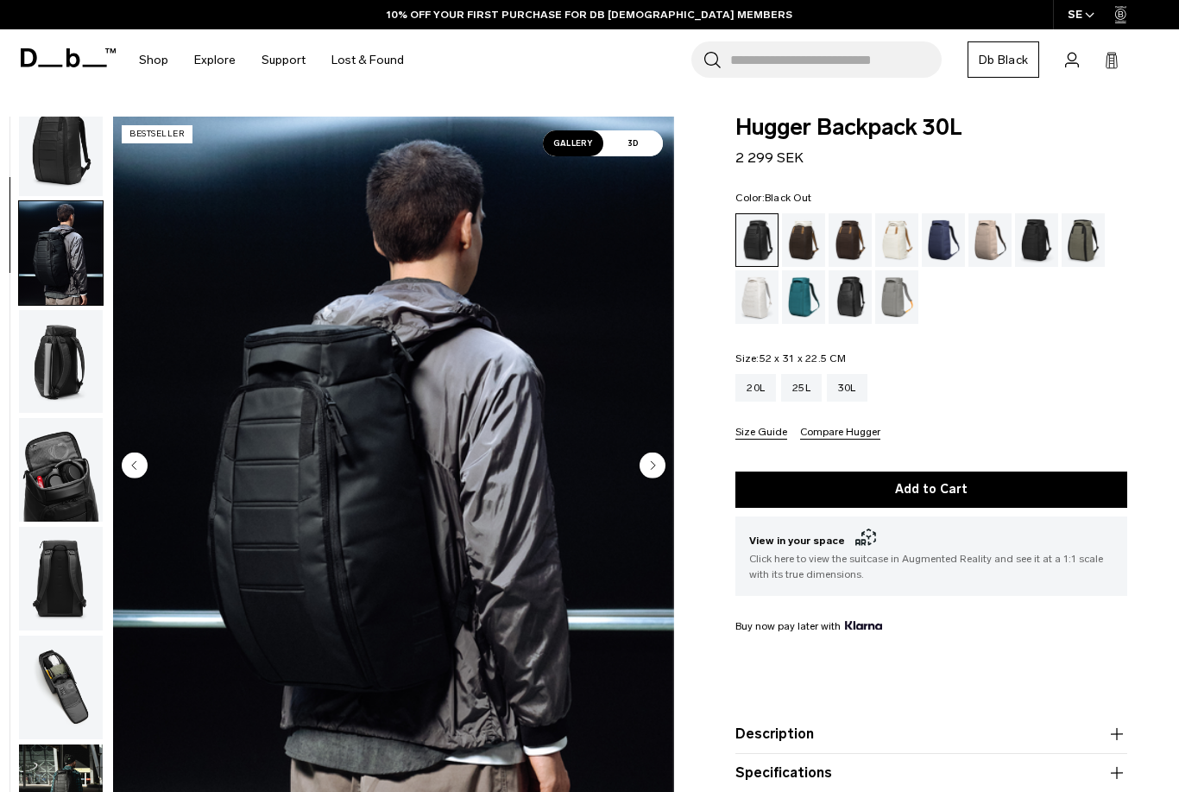
scroll to position [110, 0]
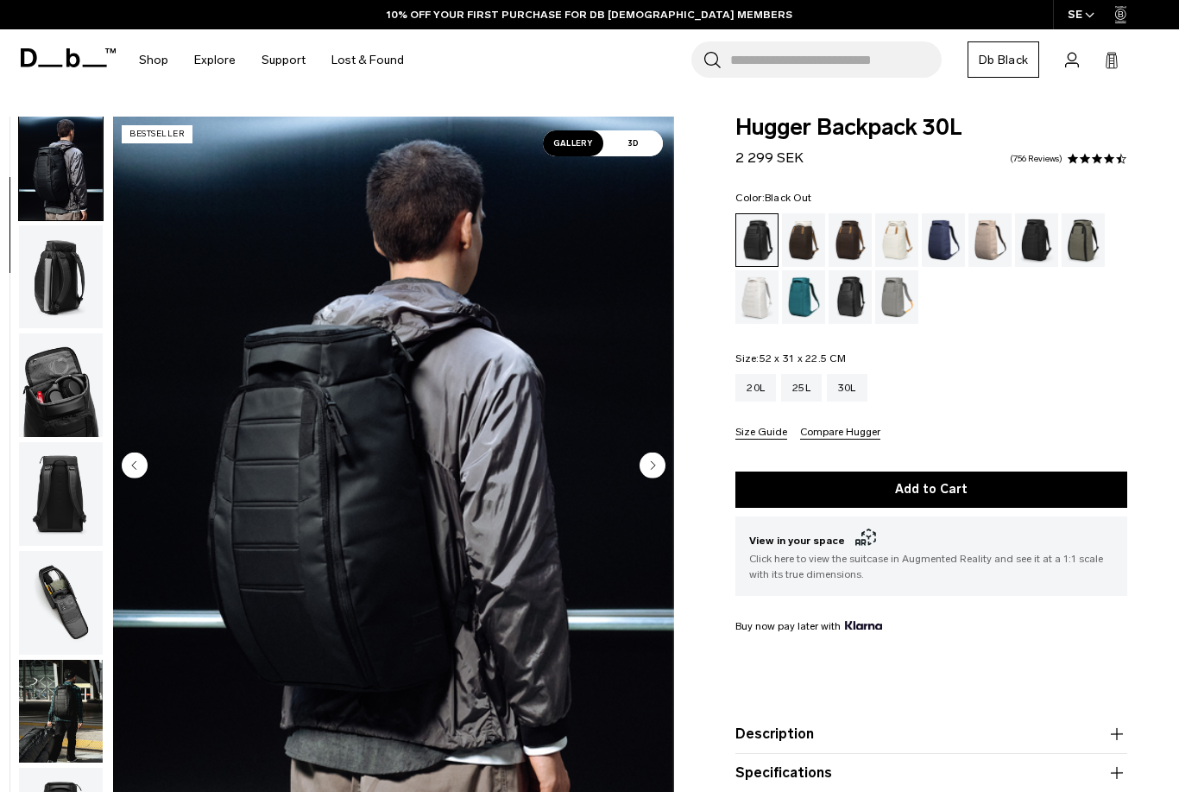
click at [635, 463] on img "2 / 11" at bounding box center [393, 467] width 561 height 701
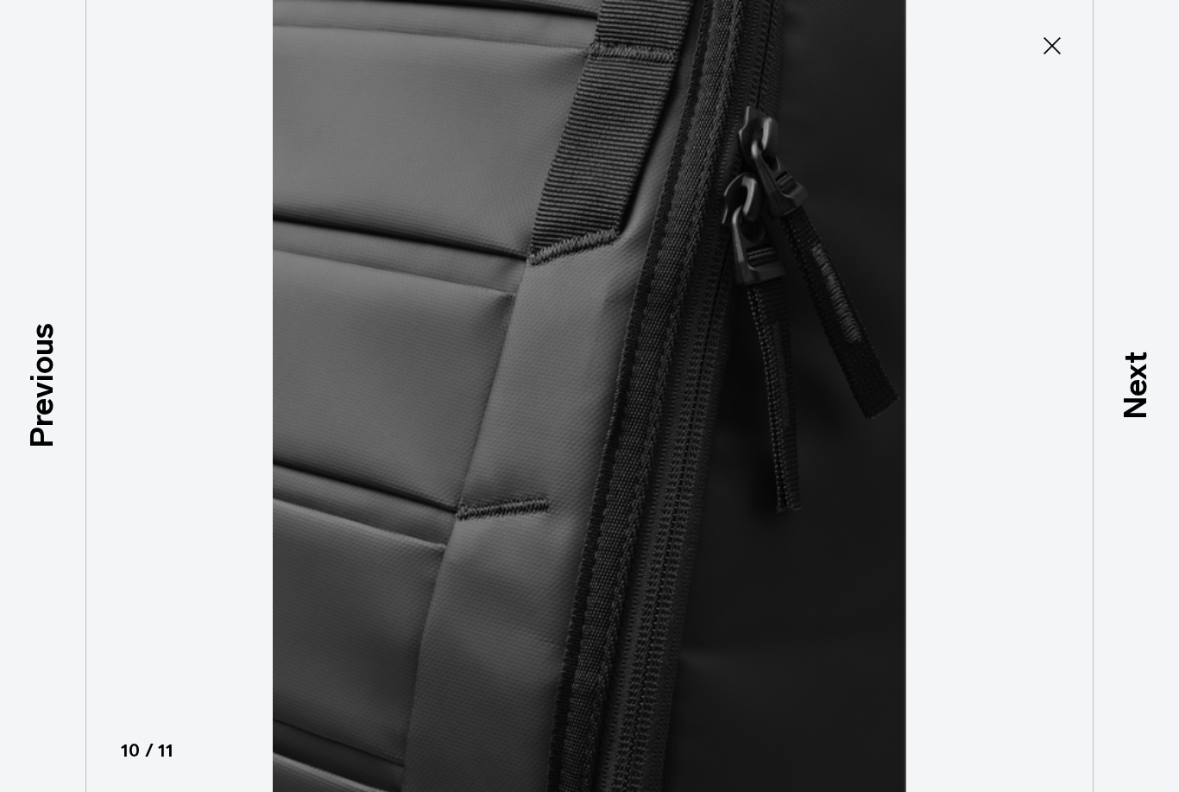
click at [1052, 36] on icon at bounding box center [1053, 46] width 28 height 28
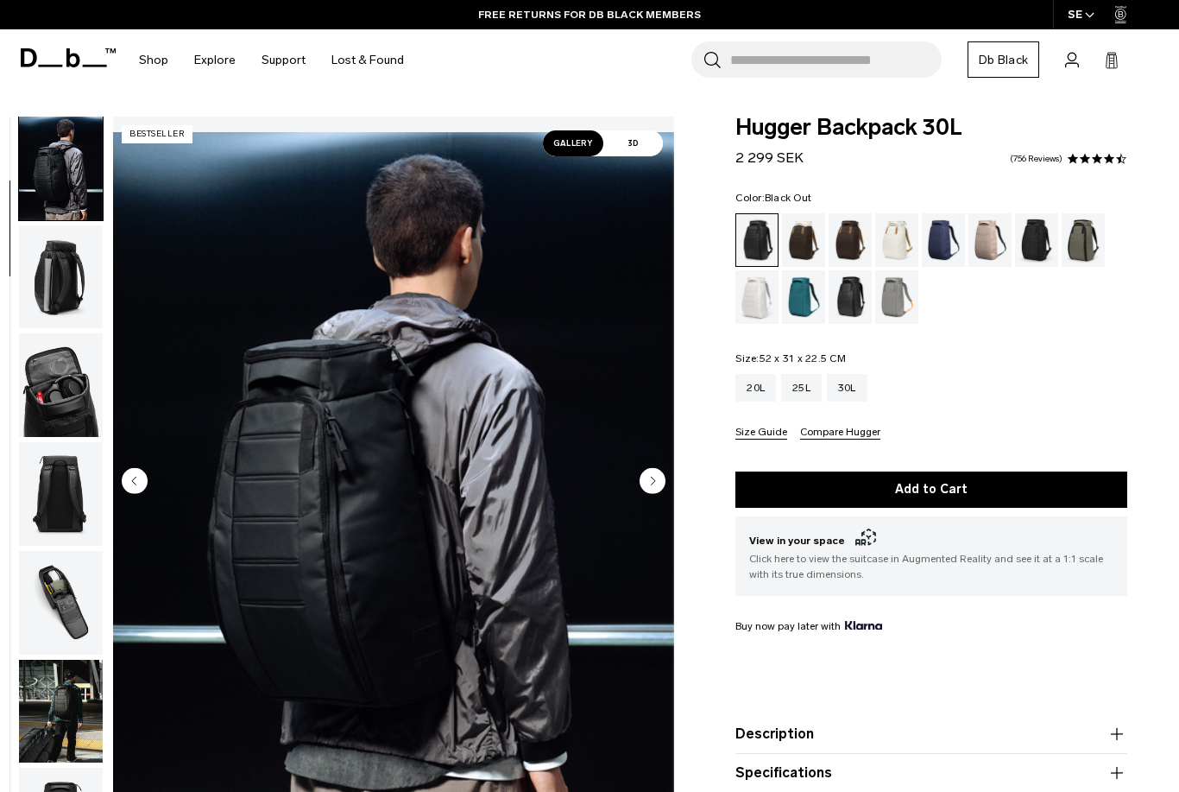
scroll to position [0, 0]
